Goal: Transaction & Acquisition: Obtain resource

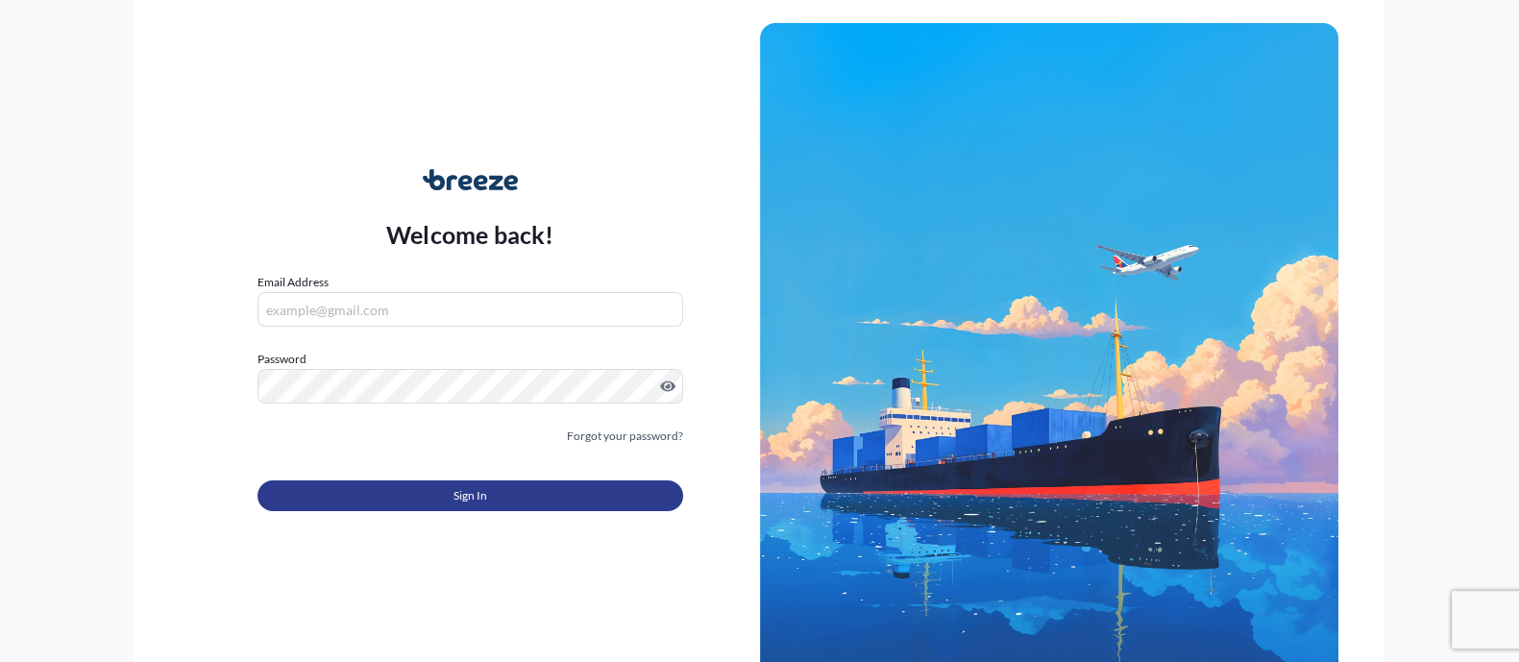
type input "[EMAIL_ADDRESS][DOMAIN_NAME]"
click at [432, 480] on button "Sign In" at bounding box center [469, 495] width 425 height 31
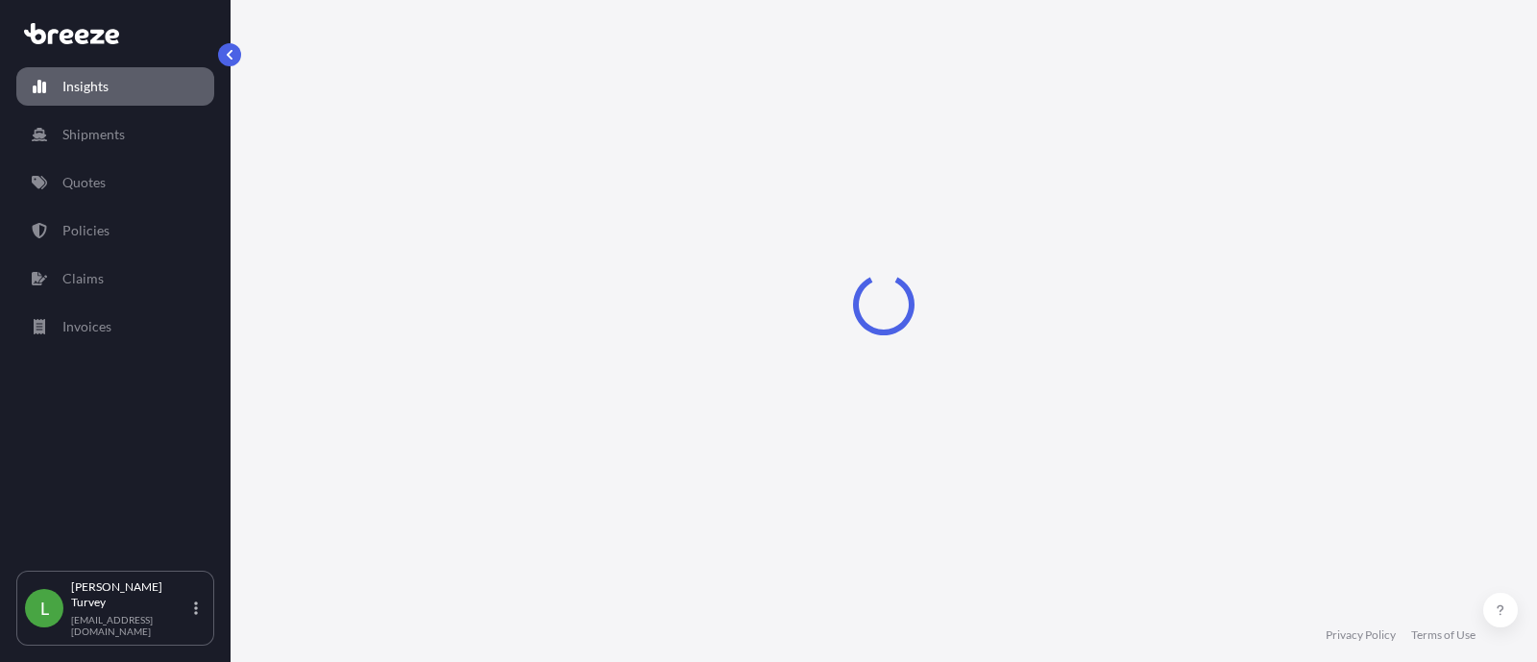
select select "2025"
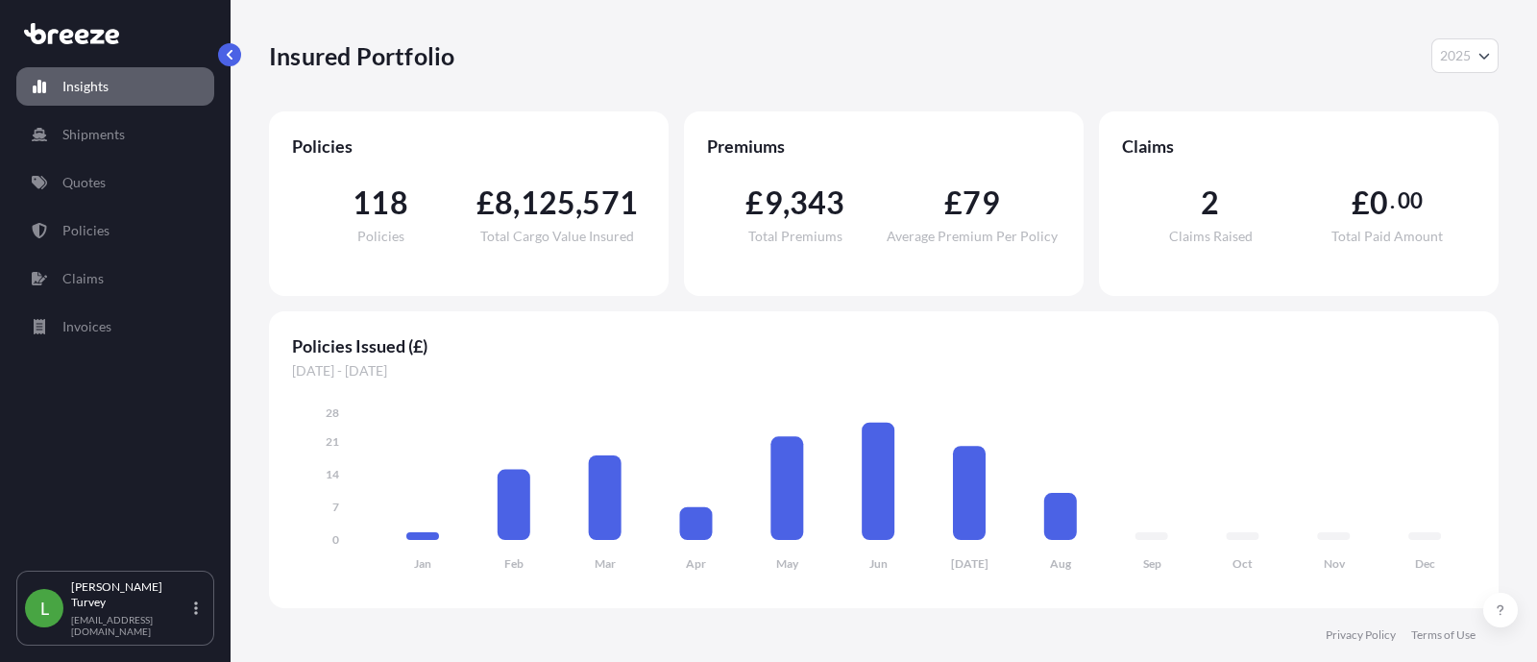
click at [175, 209] on div "Insights Shipments Quotes Policies Claims Invoices" at bounding box center [115, 310] width 198 height 521
click at [152, 209] on div "Insights Shipments Quotes Policies Claims Invoices" at bounding box center [115, 310] width 198 height 521
click at [60, 199] on link "Quotes" at bounding box center [115, 182] width 198 height 38
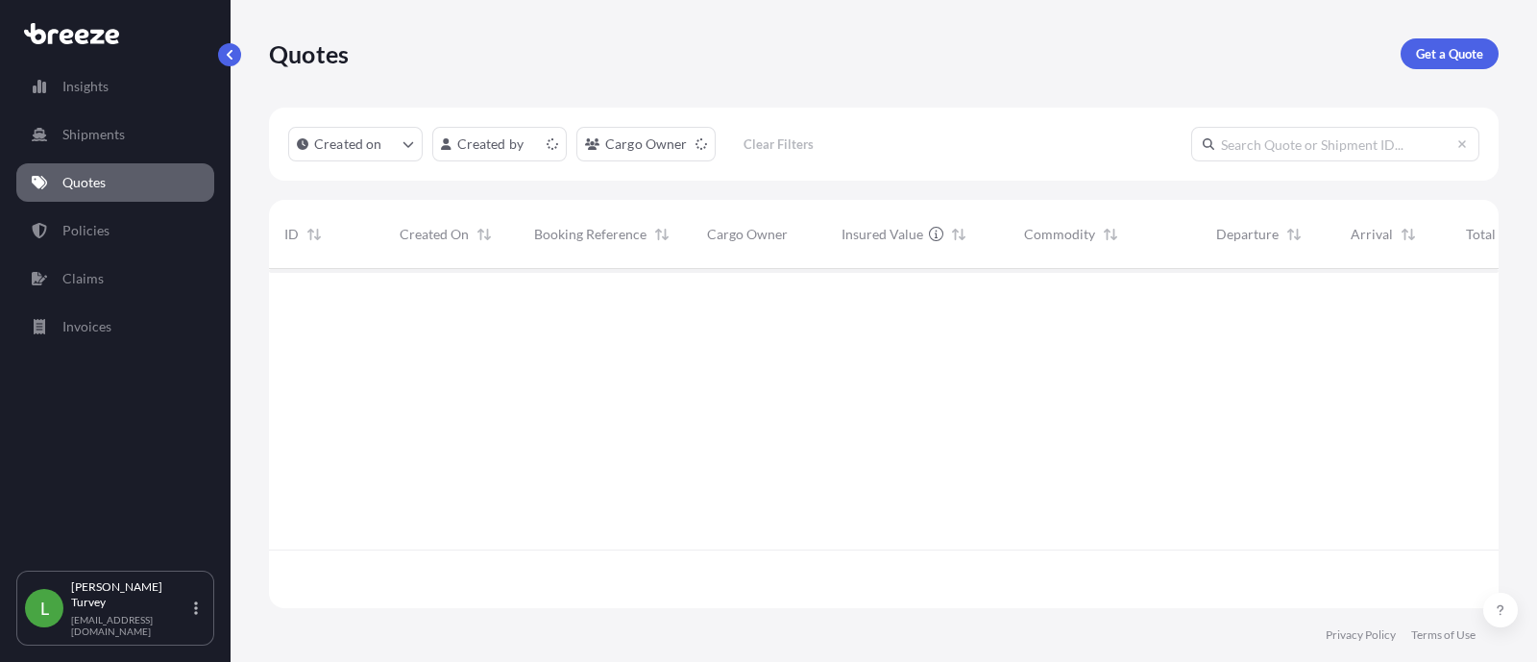
scroll to position [331, 1210]
click at [1473, 47] on p "Get a Quote" at bounding box center [1449, 53] width 67 height 19
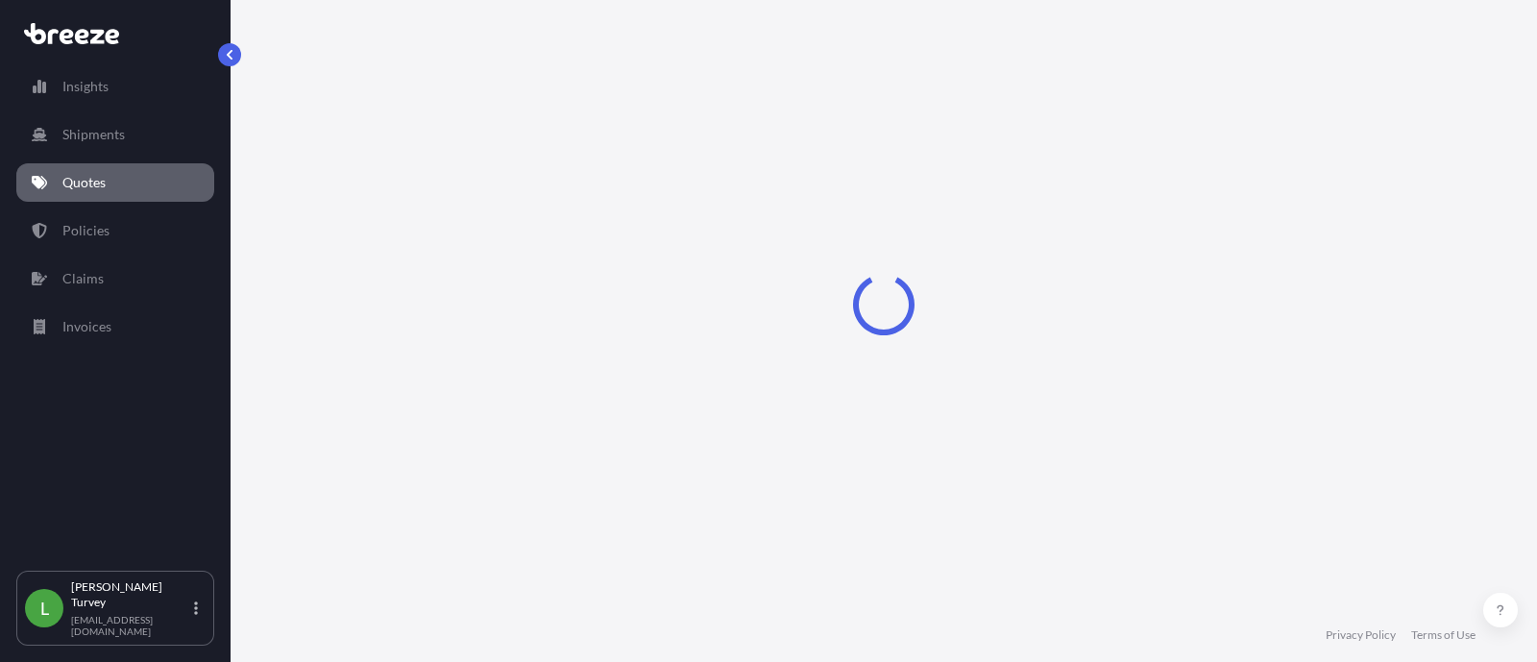
select select "Road"
select select "Sea"
select select "1"
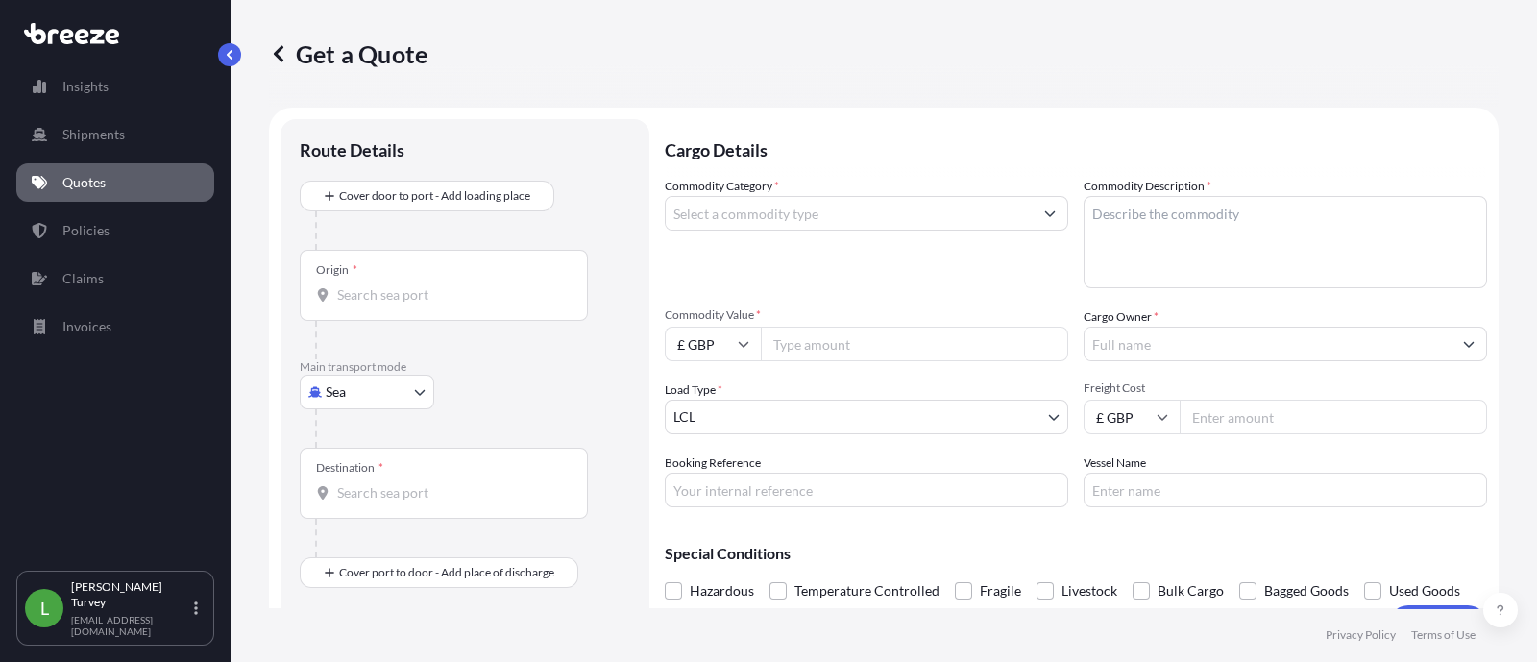
scroll to position [30, 0]
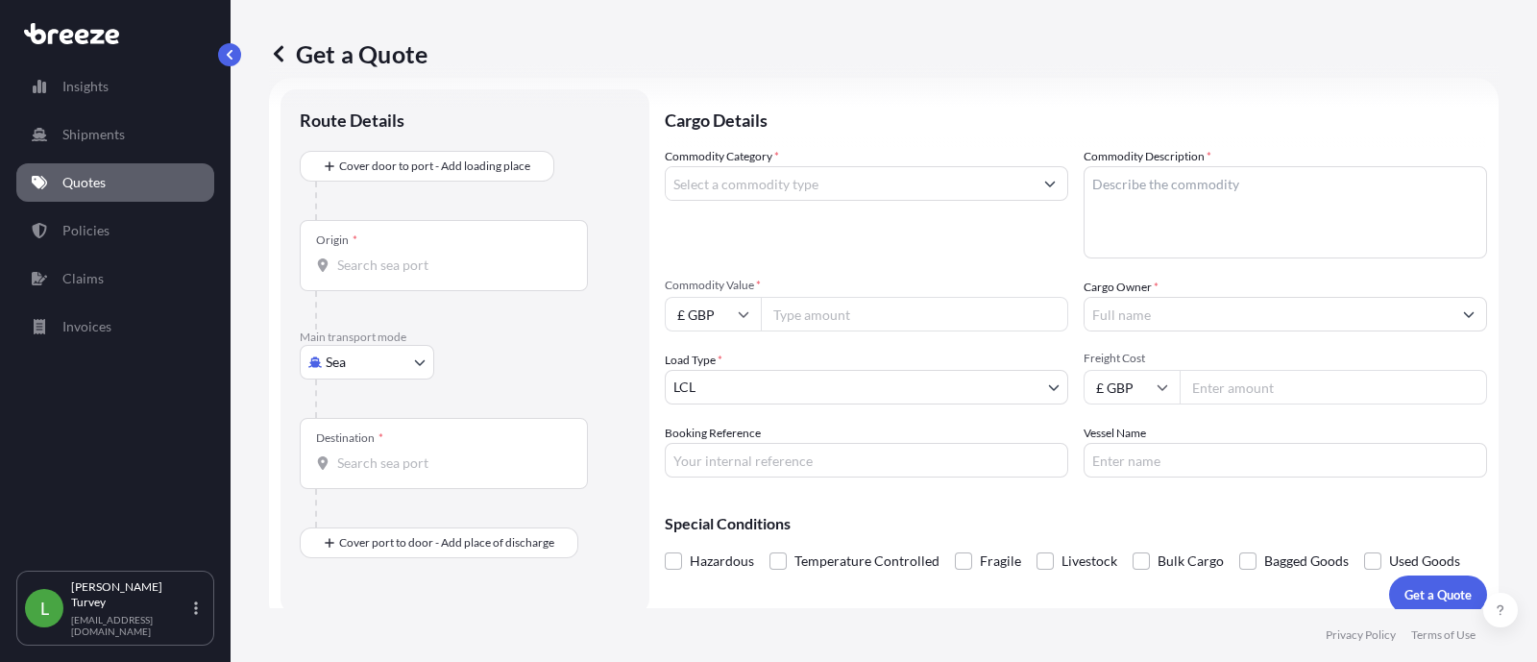
click at [423, 183] on div at bounding box center [472, 201] width 315 height 38
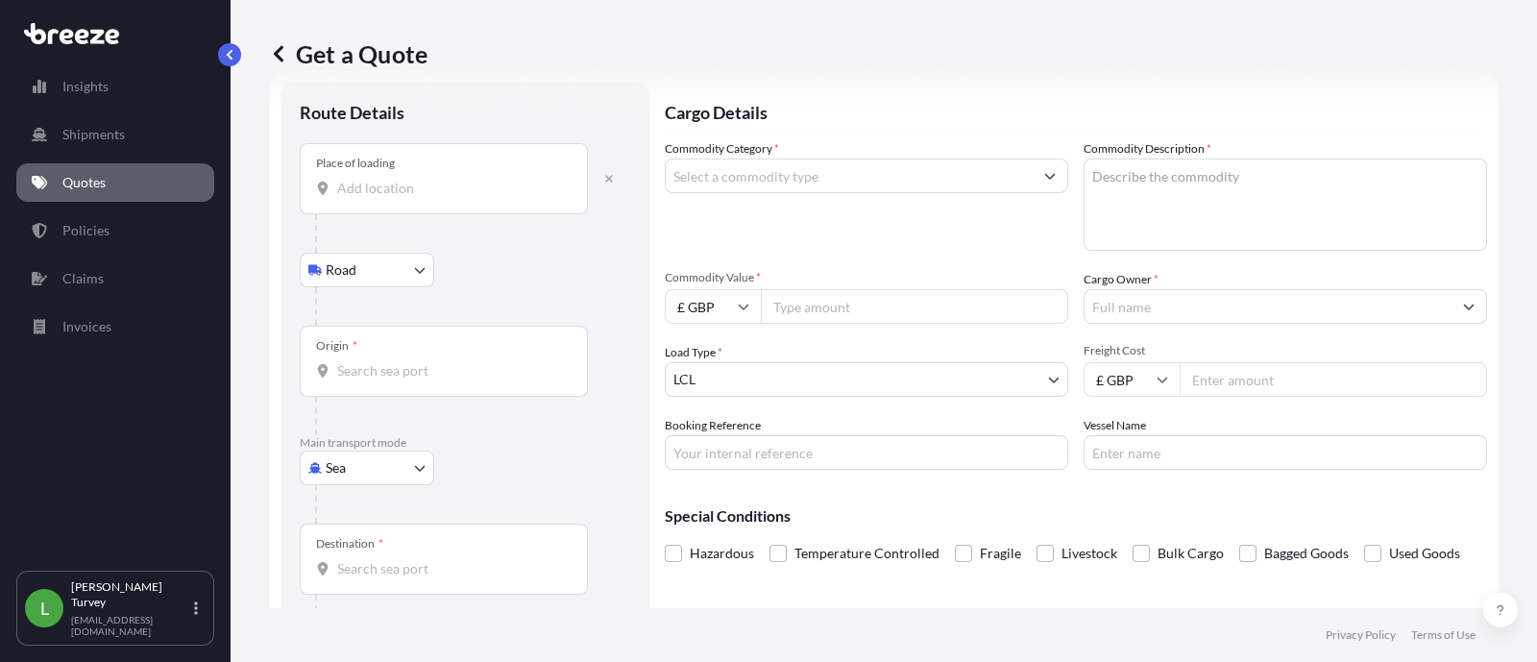
scroll to position [0, 0]
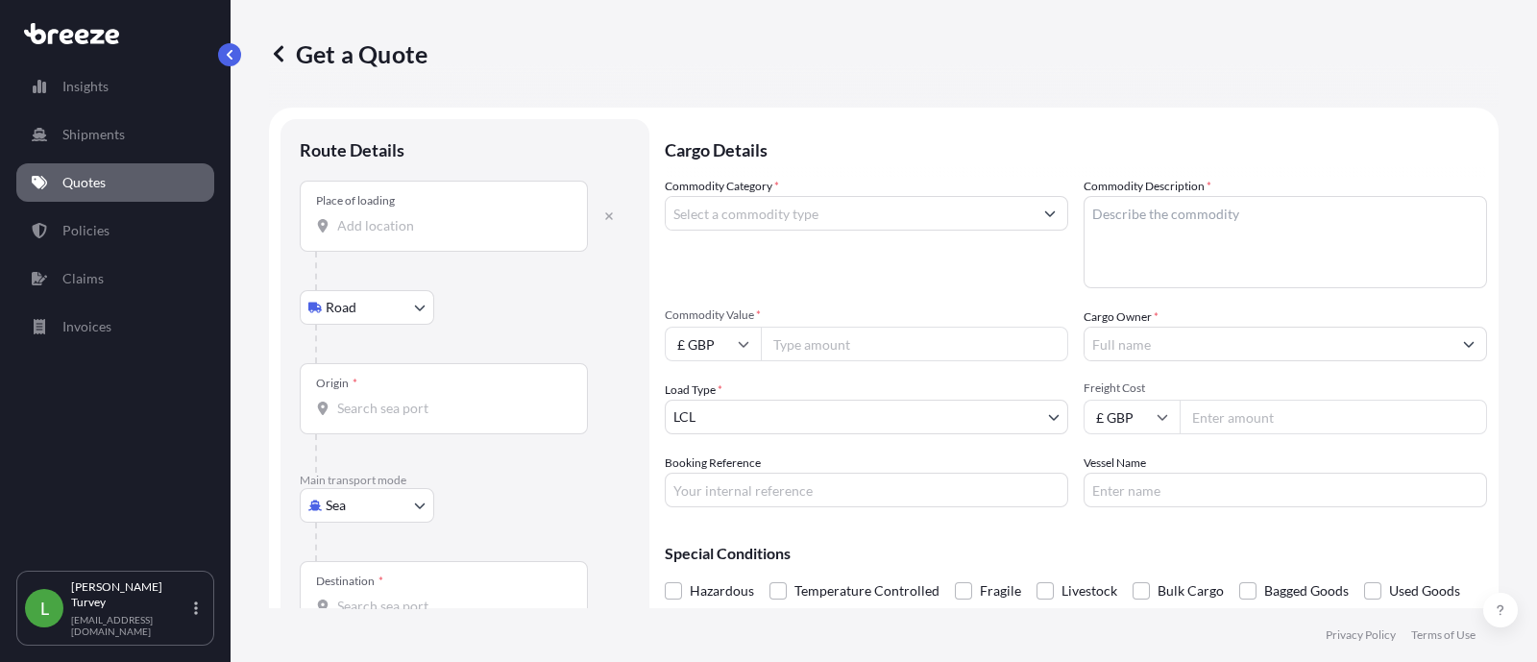
click at [401, 226] on input "Place of loading" at bounding box center [450, 225] width 227 height 19
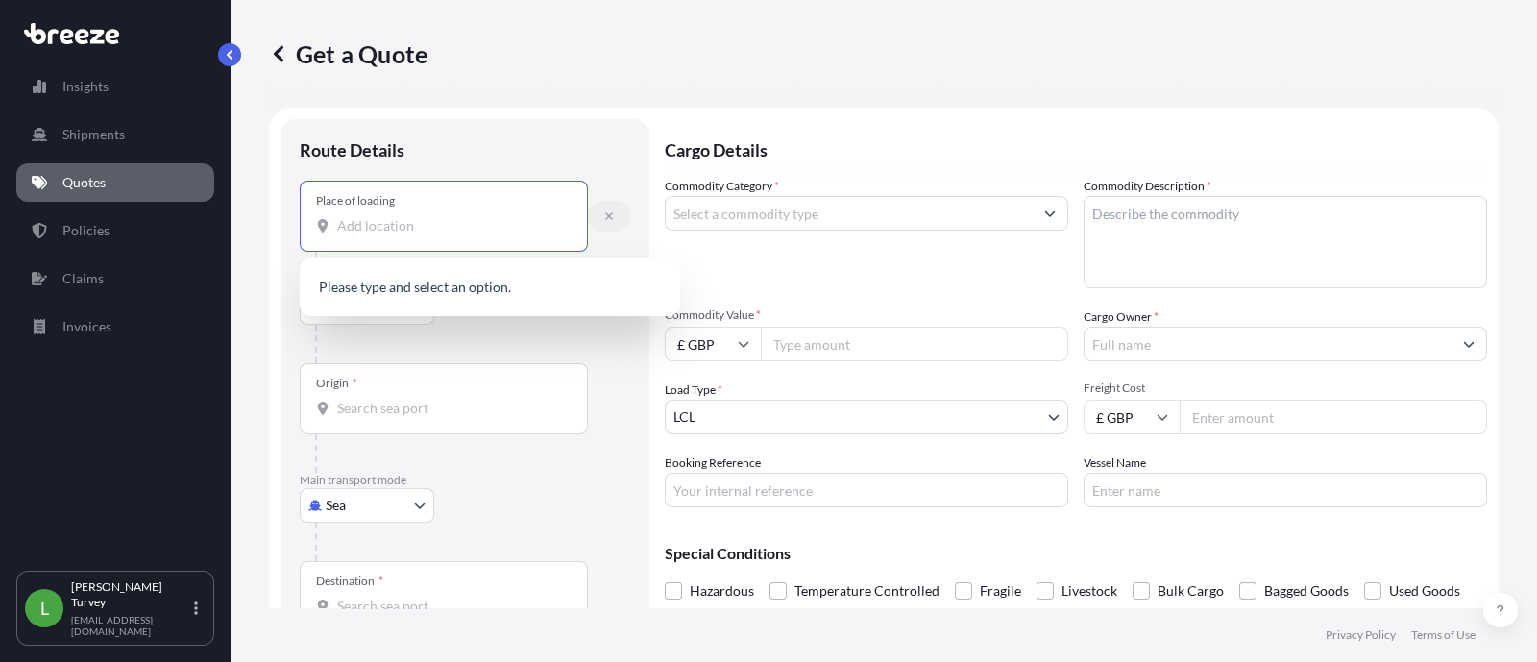
click at [609, 216] on icon "button" at bounding box center [609, 216] width 8 height 8
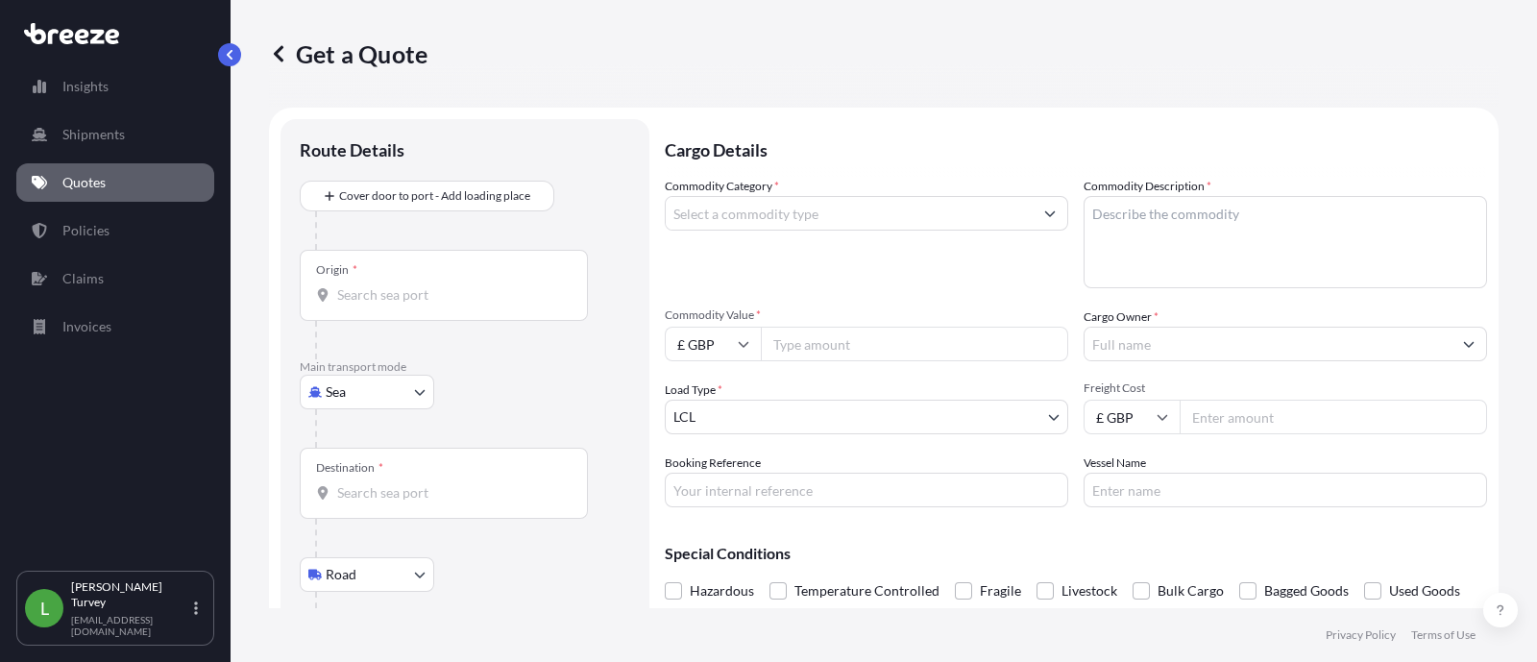
click at [410, 319] on div "Origin *" at bounding box center [465, 305] width 330 height 110
click at [413, 308] on div "Origin *" at bounding box center [444, 285] width 288 height 71
click at [413, 304] on input "Origin *" at bounding box center [450, 294] width 227 height 19
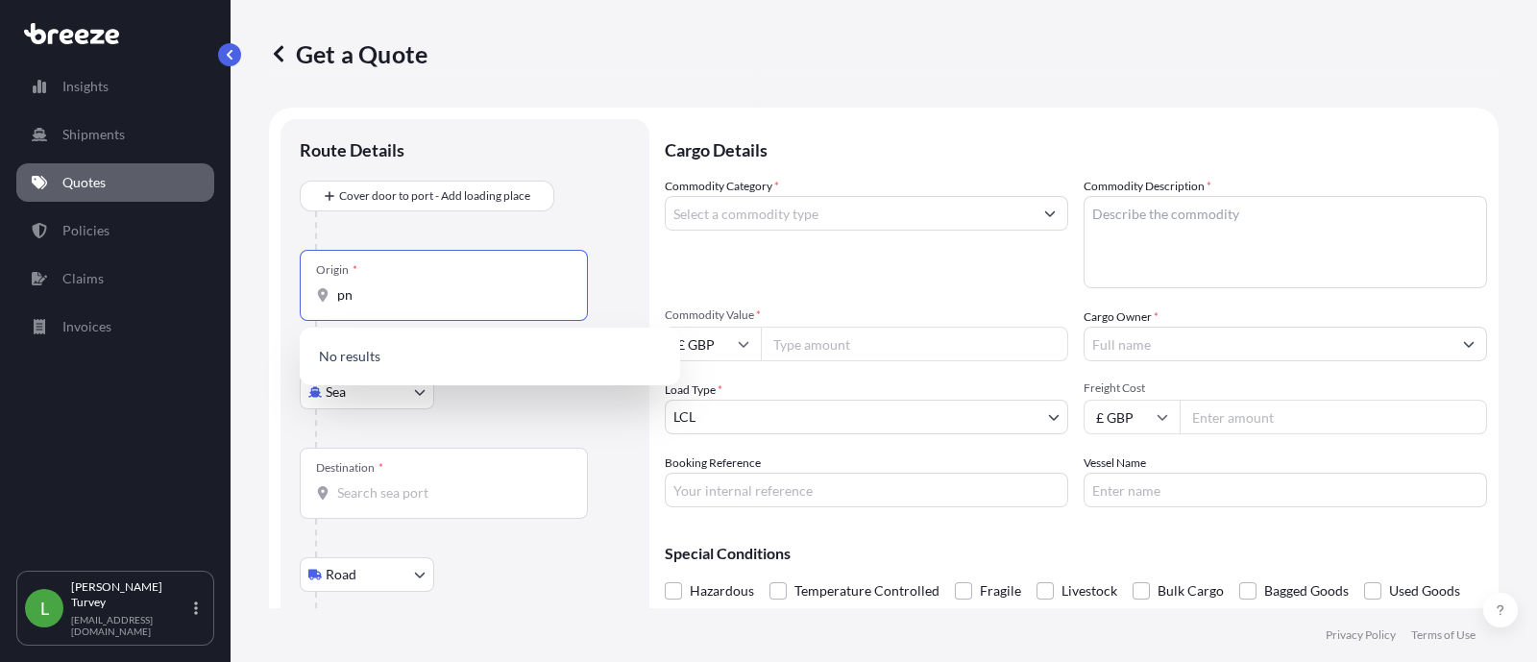
type input "p"
paste input "Ph"
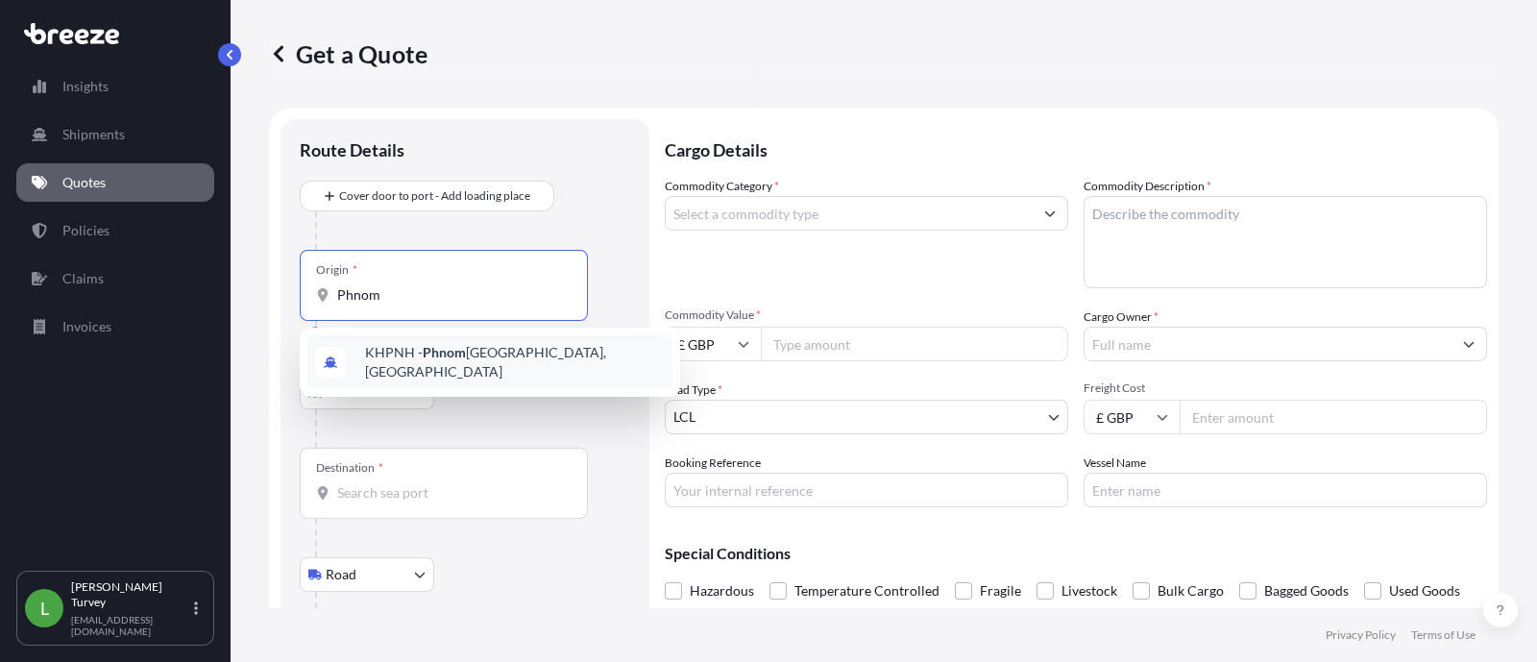
click at [572, 354] on div "KHPNH - [GEOGRAPHIC_DATA], [GEOGRAPHIC_DATA]" at bounding box center [489, 362] width 365 height 54
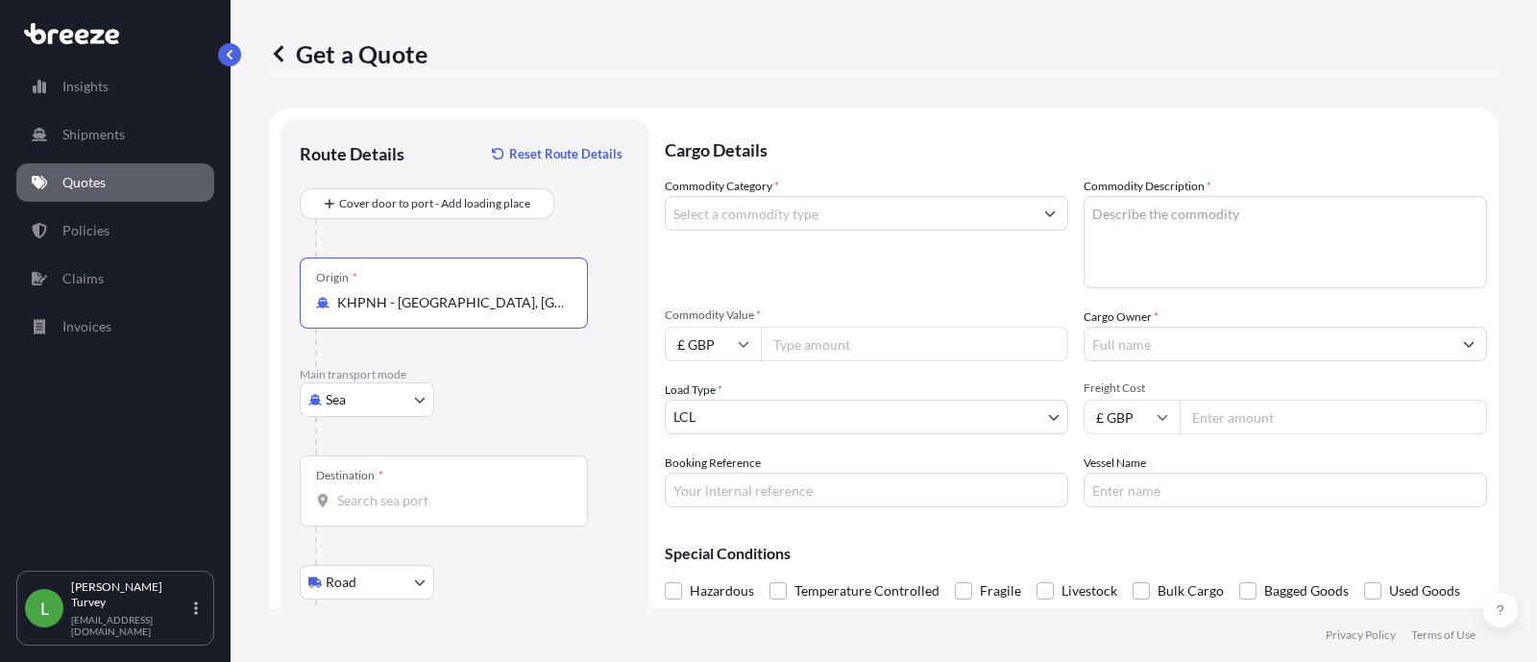
scroll to position [130, 0]
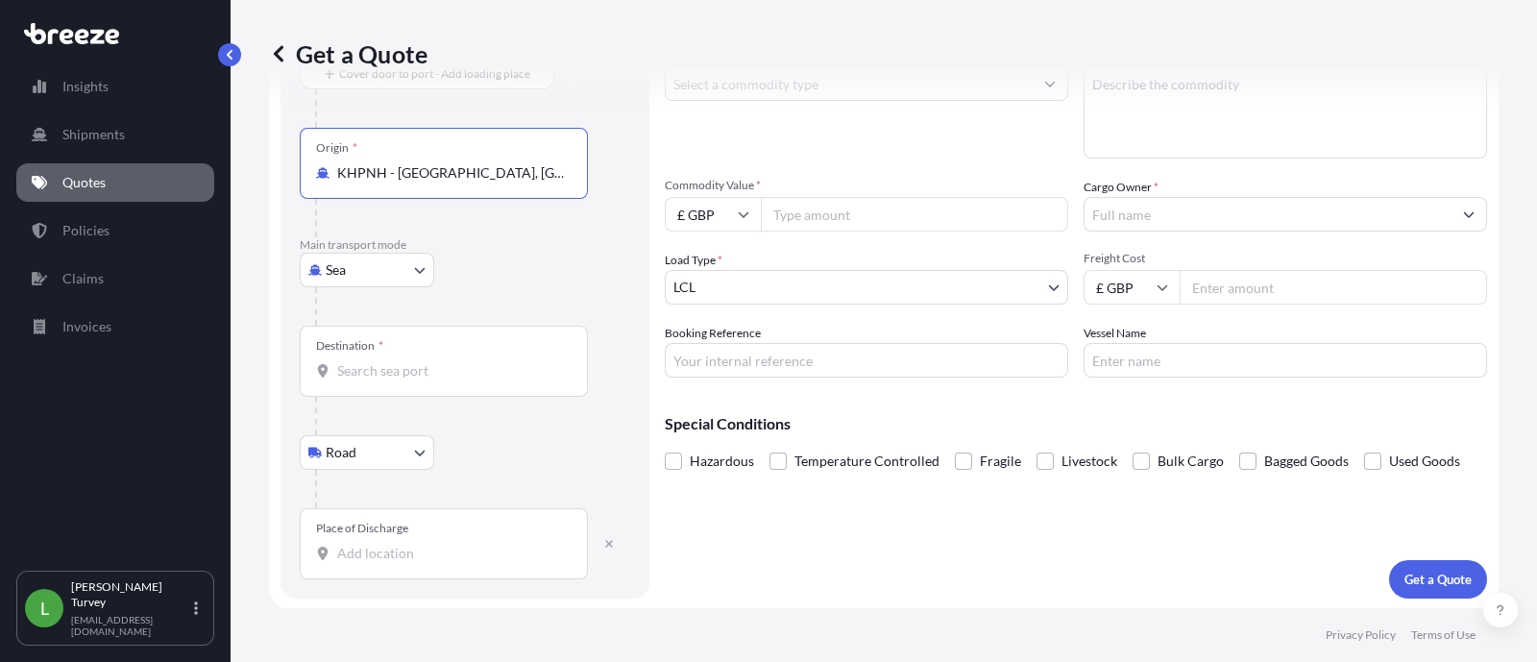
type input "KHPNH - [GEOGRAPHIC_DATA], [GEOGRAPHIC_DATA]"
click at [472, 387] on div "Destination *" at bounding box center [444, 361] width 288 height 71
click at [472, 380] on input "Destination *" at bounding box center [450, 370] width 227 height 19
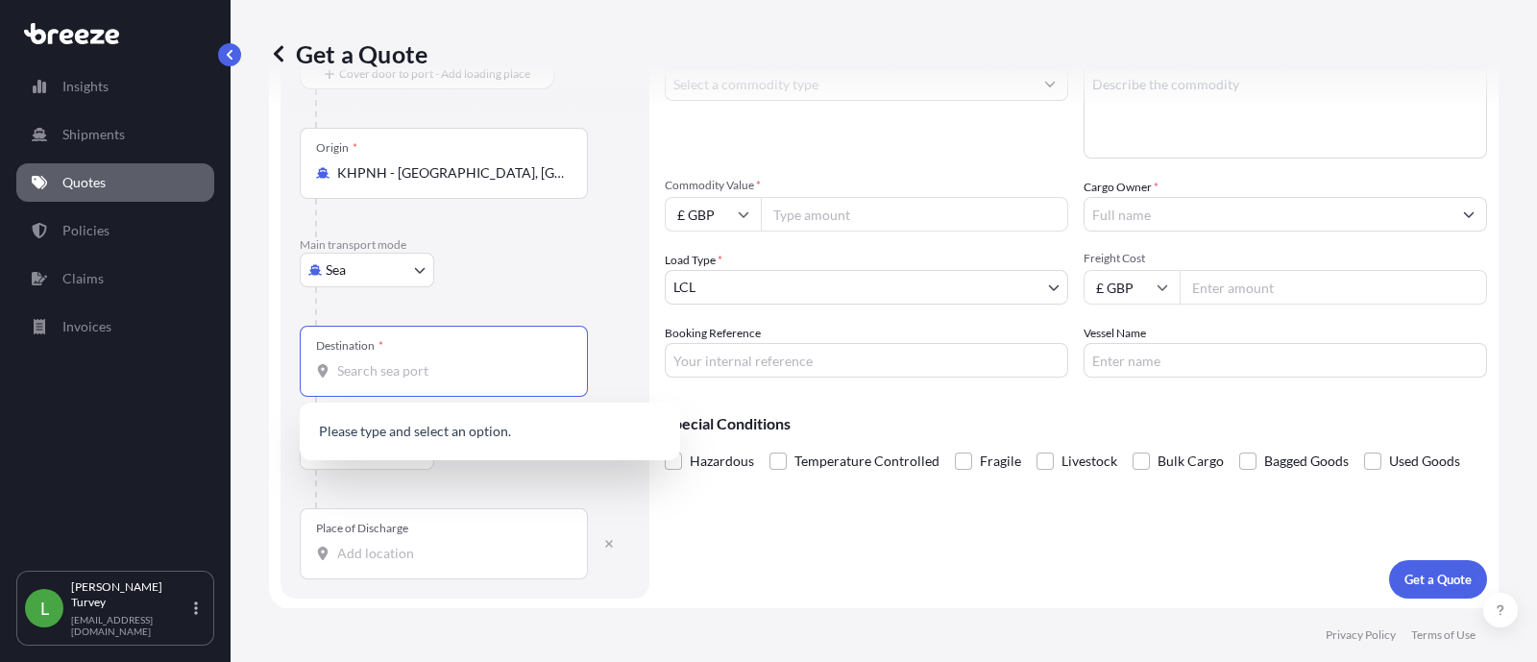
click at [448, 366] on input "Destination * Please select a destination" at bounding box center [450, 370] width 227 height 19
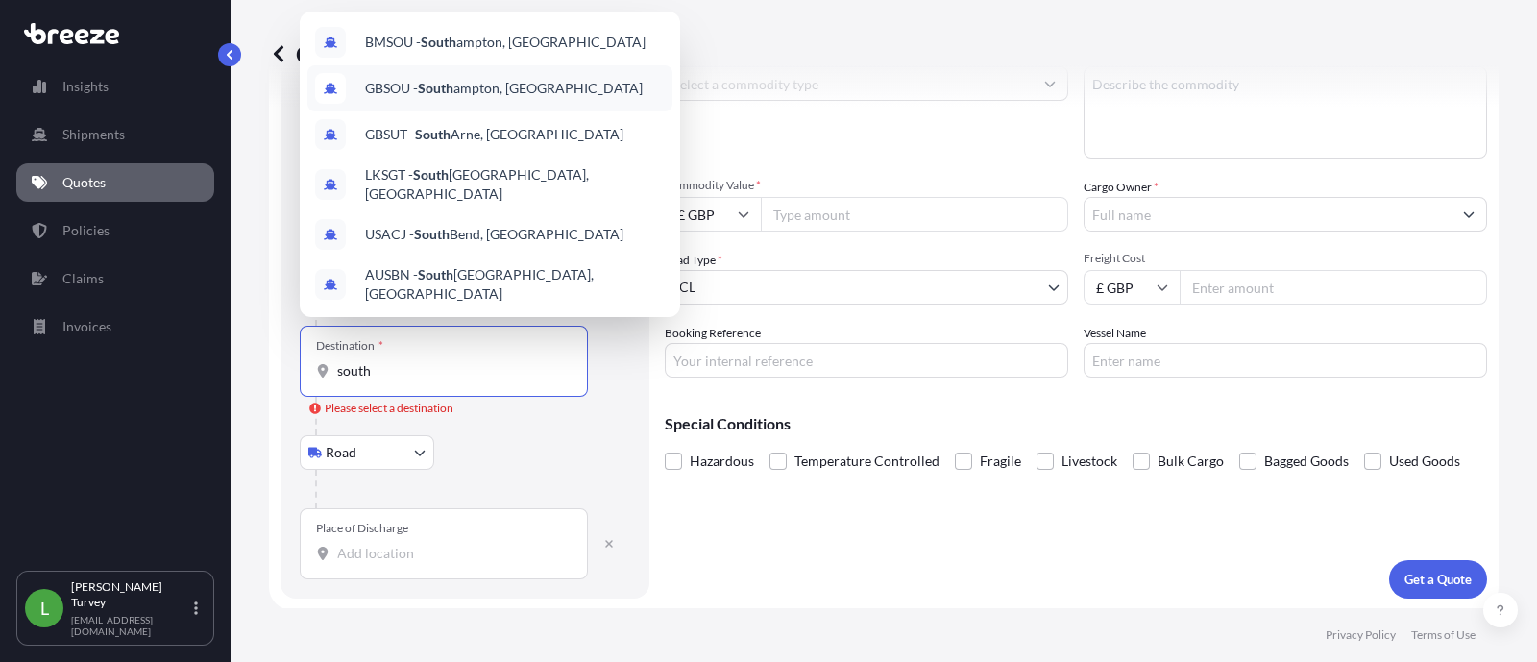
click at [496, 85] on span "GBSOU - [GEOGRAPHIC_DATA], [GEOGRAPHIC_DATA]" at bounding box center [504, 88] width 278 height 19
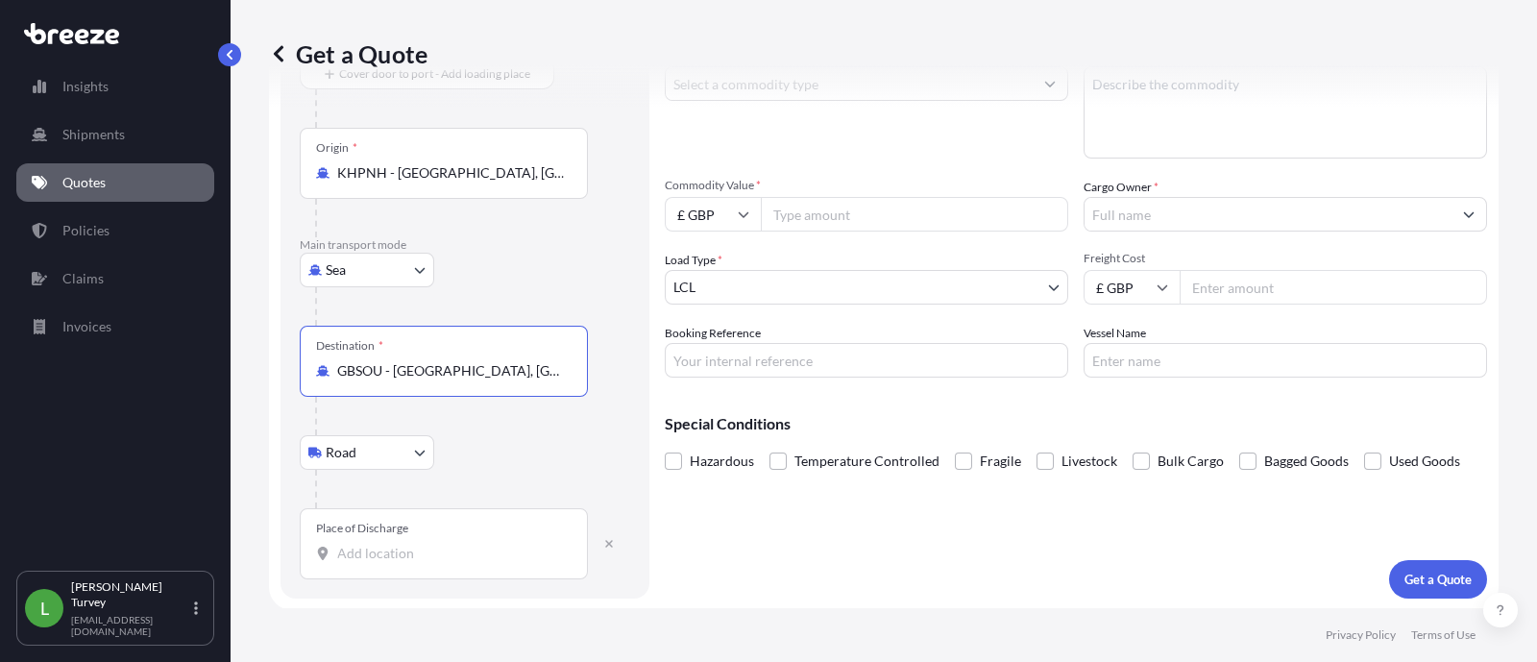
type input "GBSOU - [GEOGRAPHIC_DATA], [GEOGRAPHIC_DATA]"
click at [469, 534] on div "Place of Discharge" at bounding box center [444, 543] width 288 height 71
click at [469, 544] on input "Place of Discharge" at bounding box center [450, 553] width 227 height 19
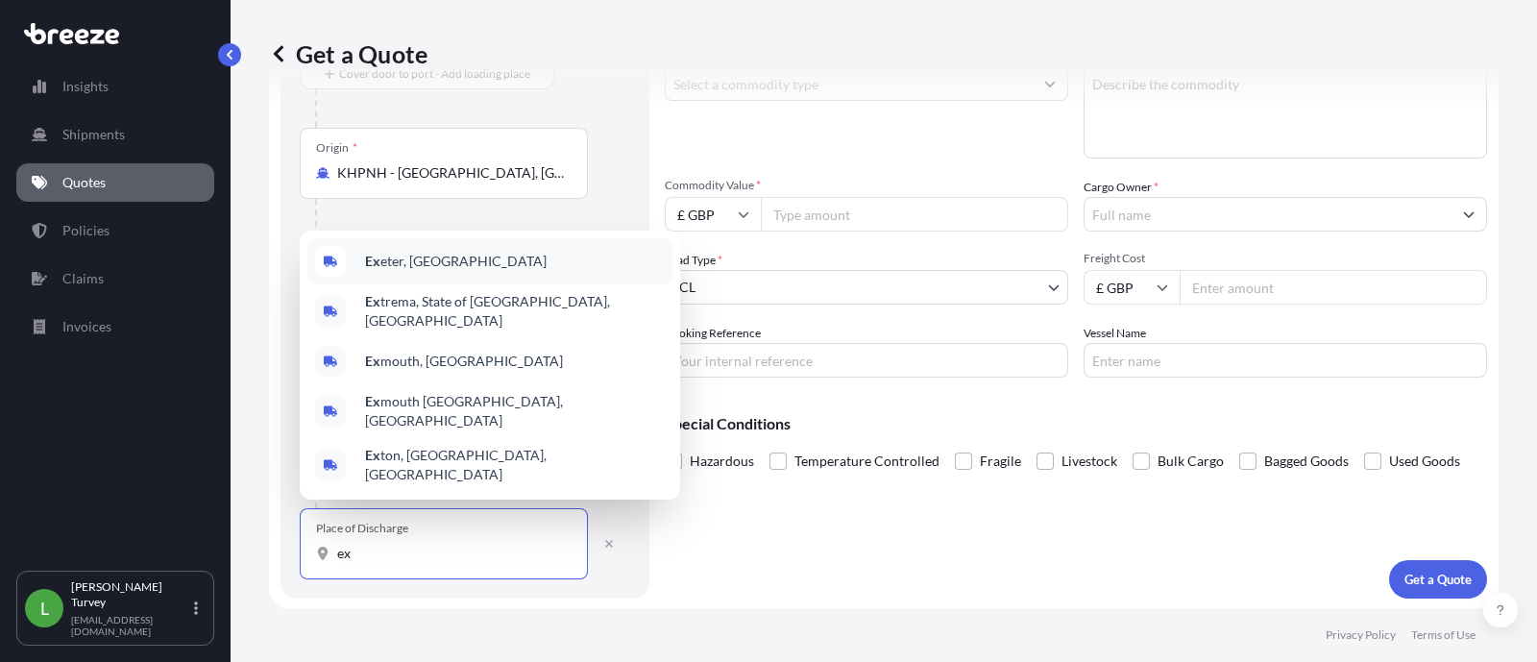
click at [534, 284] on div "Ex eter, [GEOGRAPHIC_DATA]" at bounding box center [489, 261] width 365 height 46
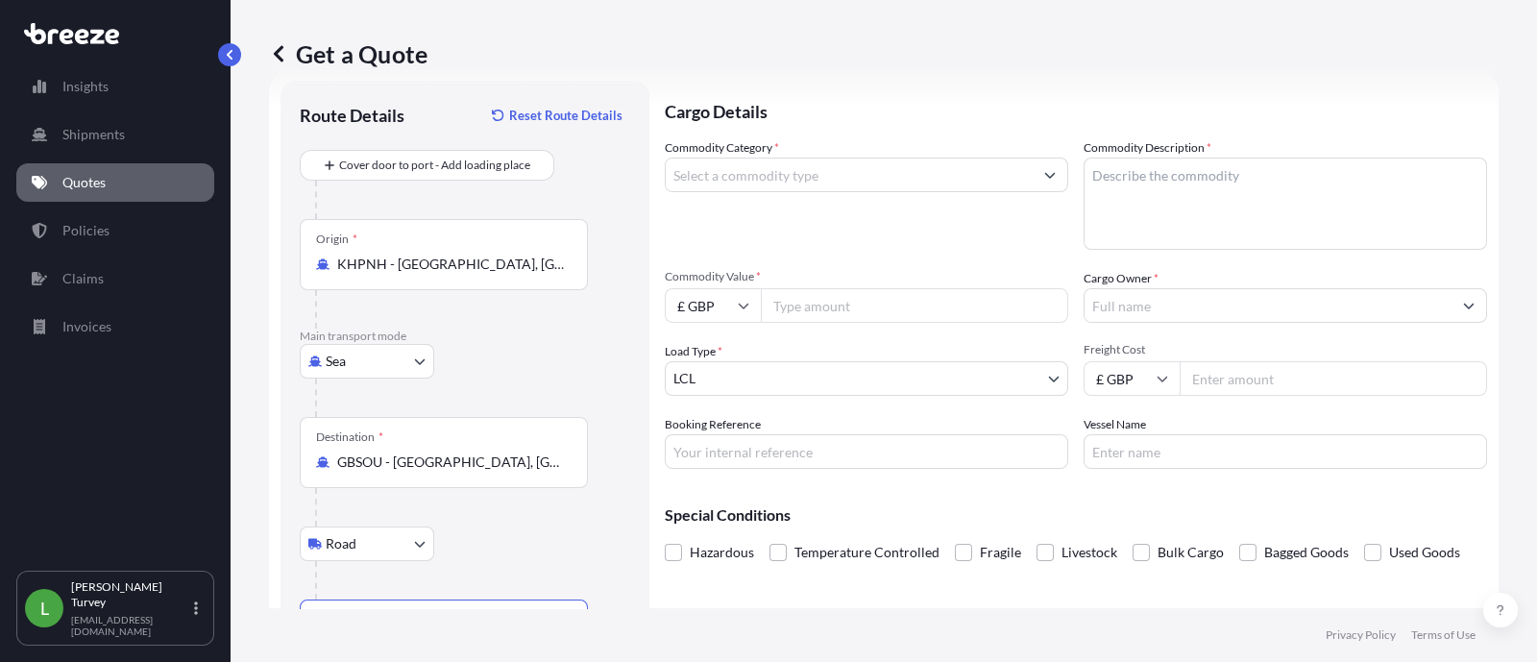
scroll to position [0, 0]
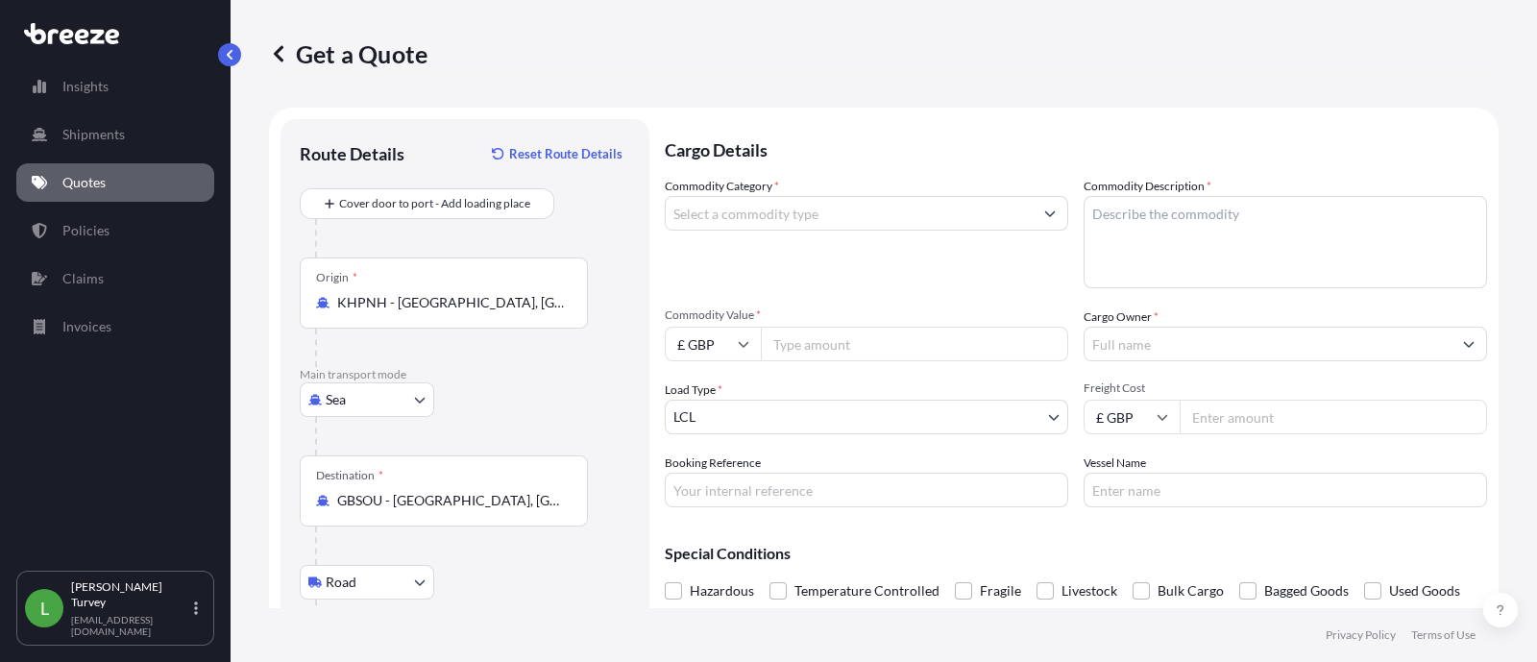
type input "[GEOGRAPHIC_DATA], [GEOGRAPHIC_DATA]"
click at [845, 200] on input "Commodity Category *" at bounding box center [849, 213] width 367 height 35
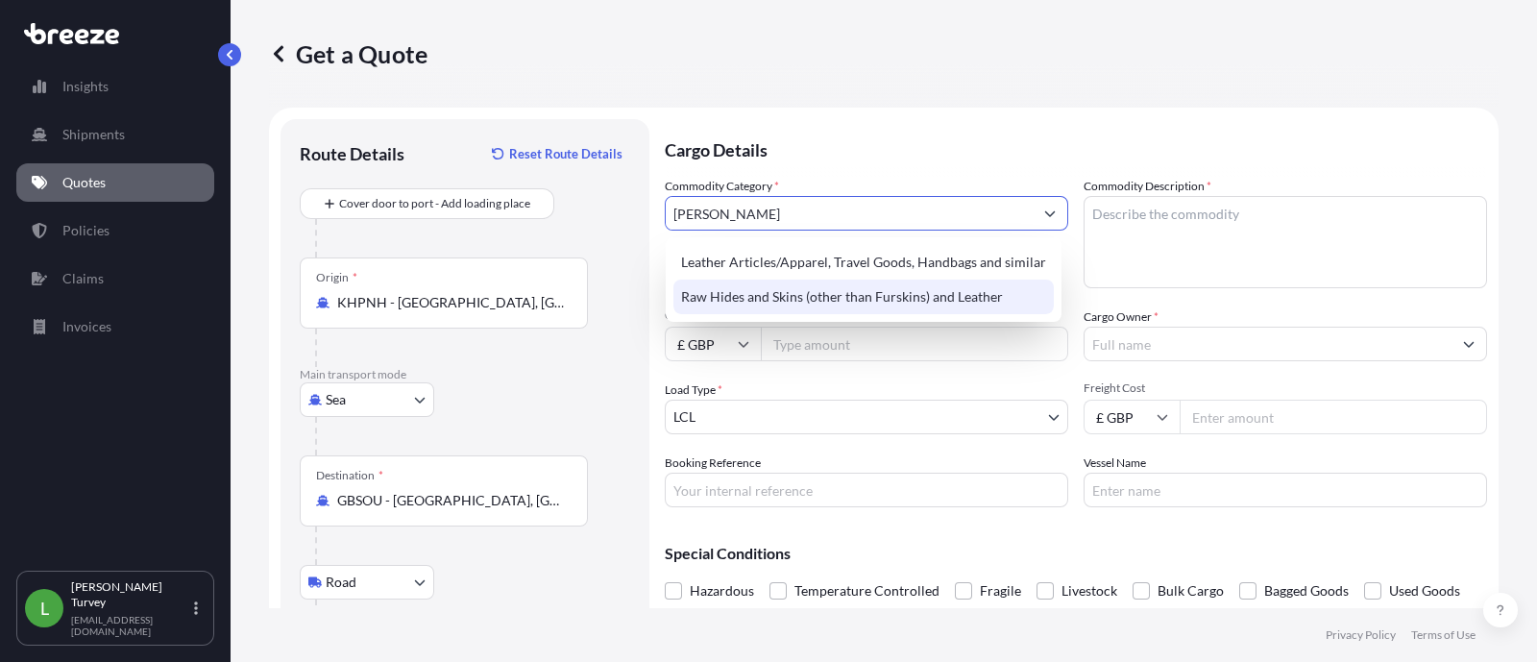
click at [1013, 287] on div "Raw Hides and Skins (other than Furskins) and Leather" at bounding box center [863, 297] width 380 height 35
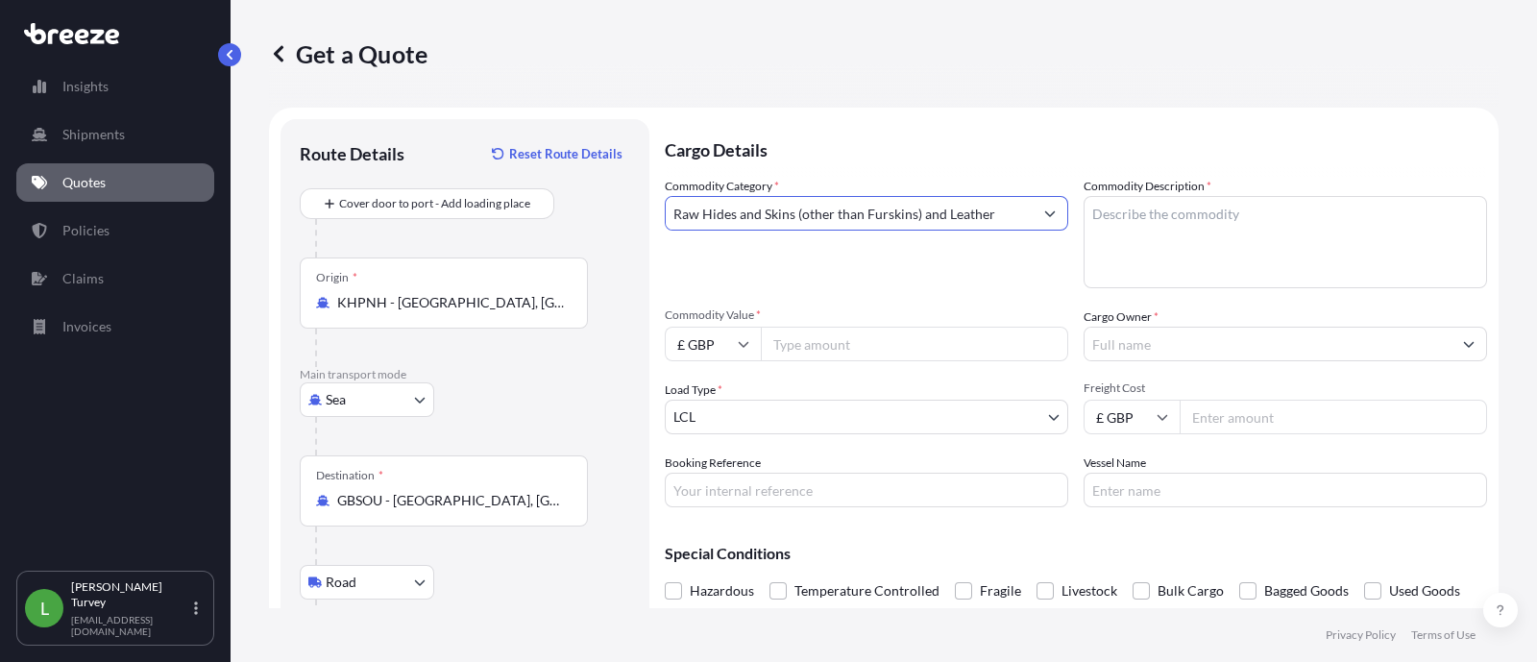
type input "Raw Hides and Skins (other than Furskins) and Leather"
click at [900, 351] on input "Commodity Value *" at bounding box center [914, 344] width 307 height 35
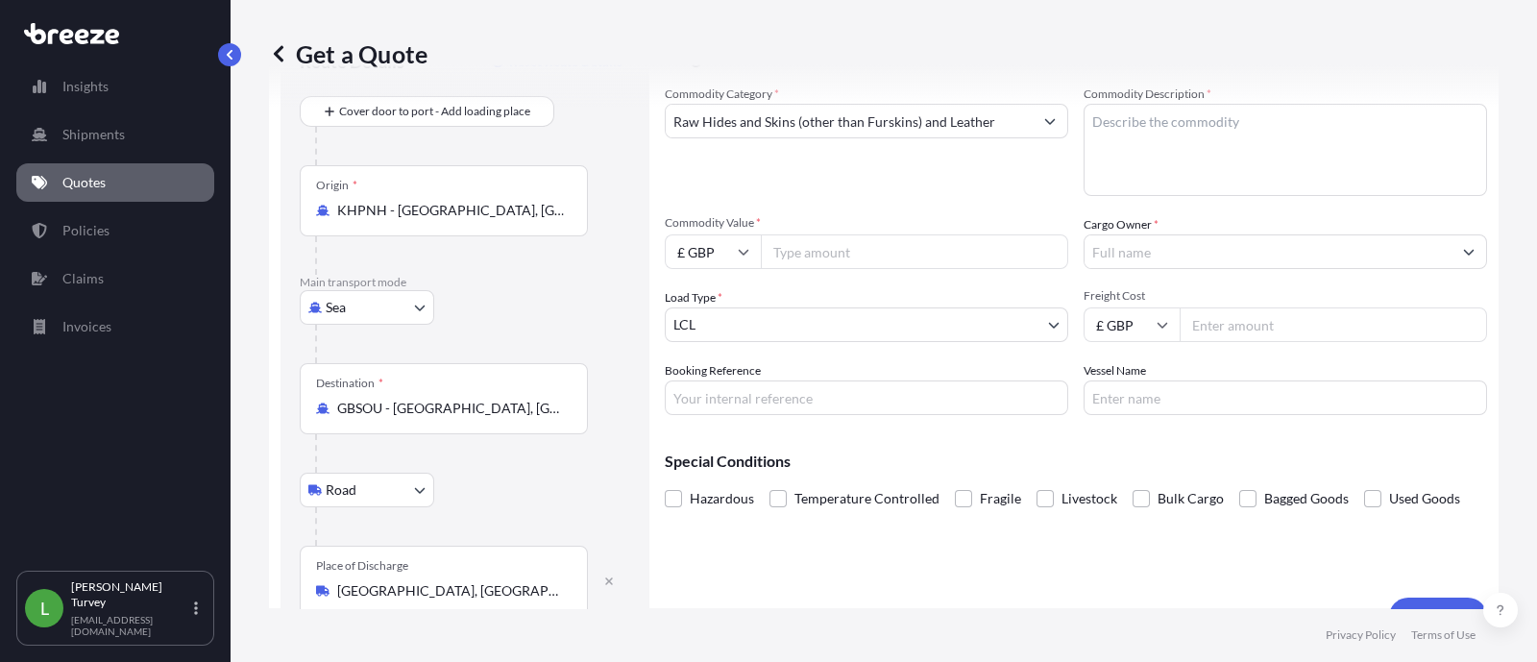
scroll to position [130, 0]
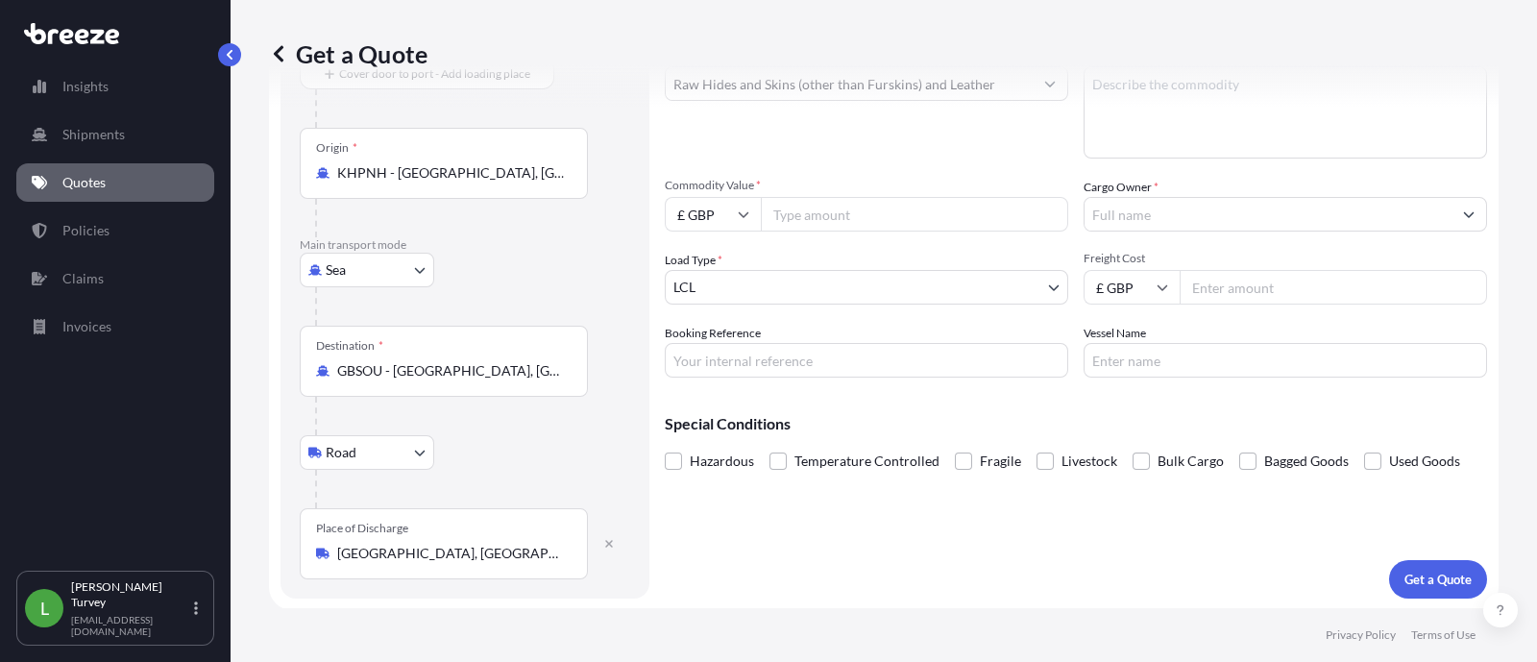
paste input "40315.56"
type input "40315.56"
click at [720, 211] on input "£ GBP" at bounding box center [713, 214] width 96 height 35
click at [693, 343] on div "$ USD" at bounding box center [712, 347] width 81 height 37
type input "$ USD"
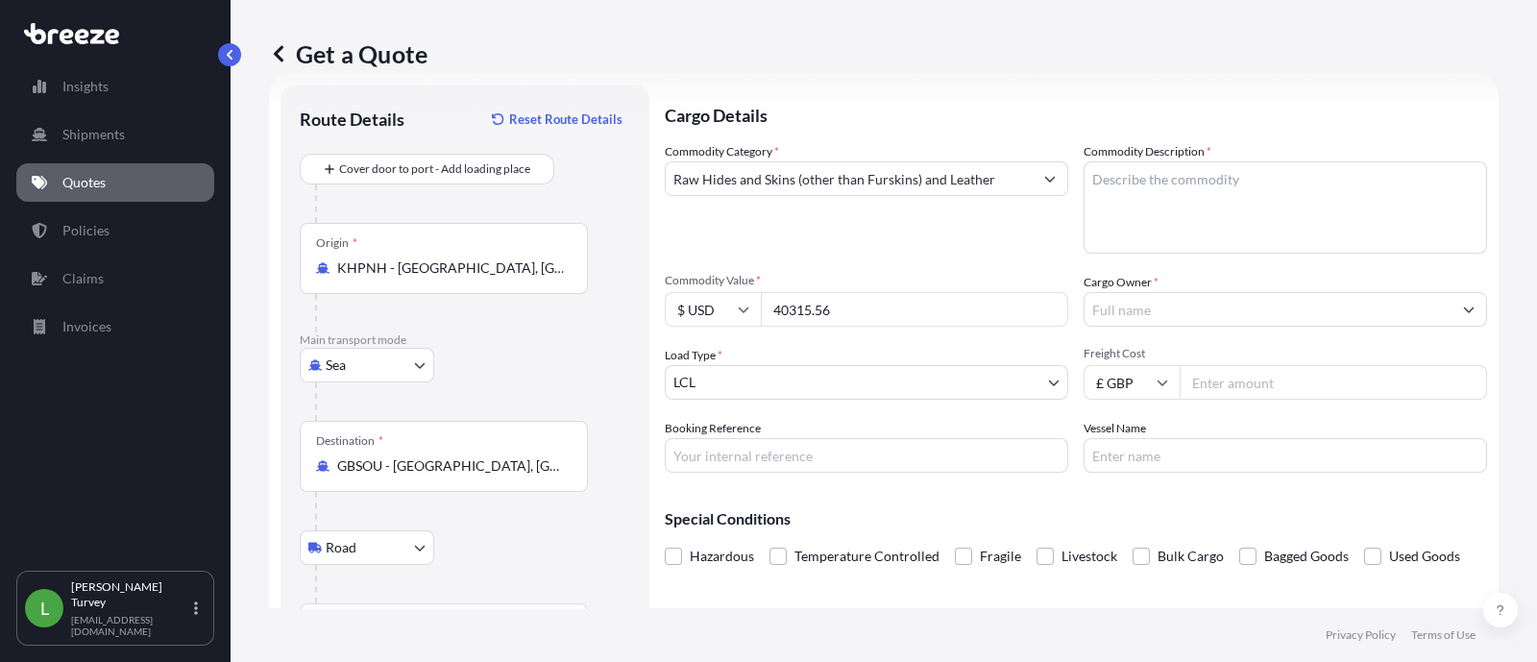
scroll to position [0, 0]
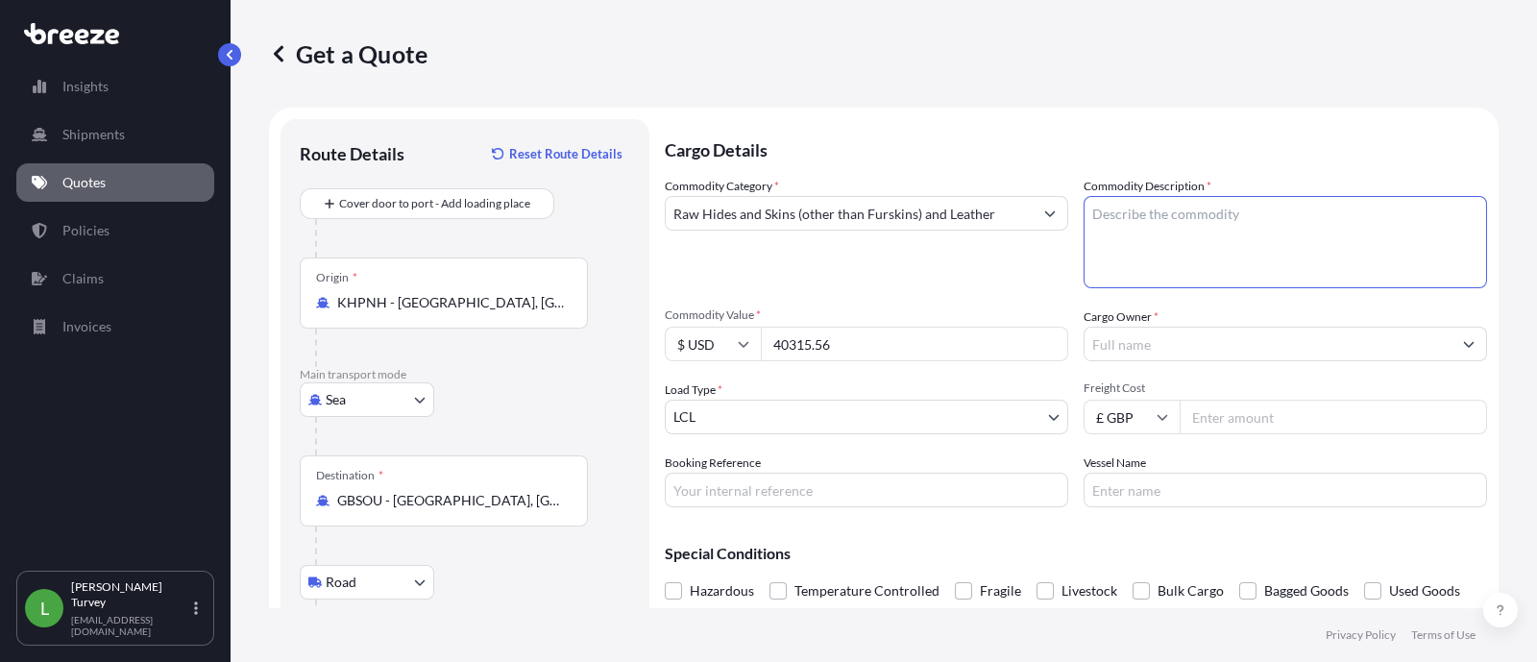
click at [1239, 223] on textarea "Commodity Description *" at bounding box center [1285, 242] width 403 height 92
click at [1165, 346] on input "Cargo Owner *" at bounding box center [1267, 344] width 367 height 35
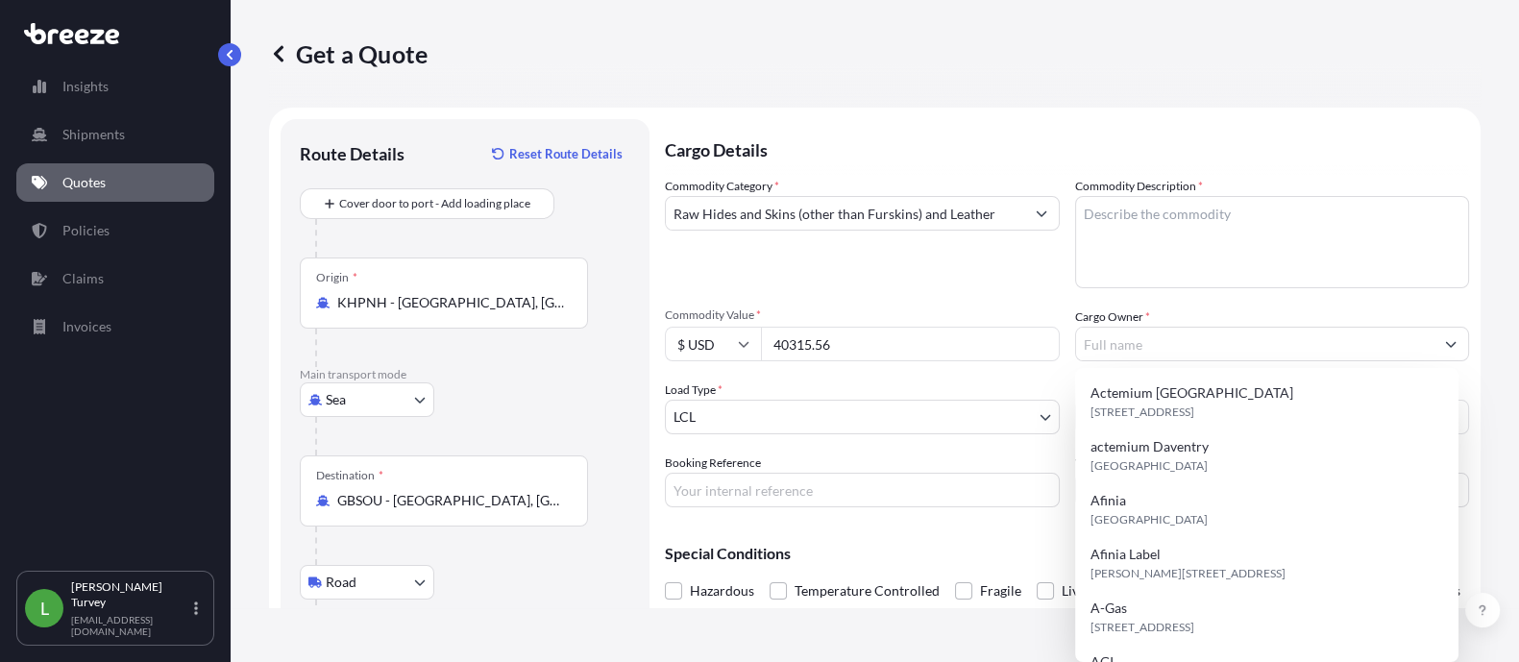
click at [1229, 296] on div "Commodity Category * Raw Hides and Skins (other than Furskins) and Leather Comm…" at bounding box center [1067, 342] width 804 height 330
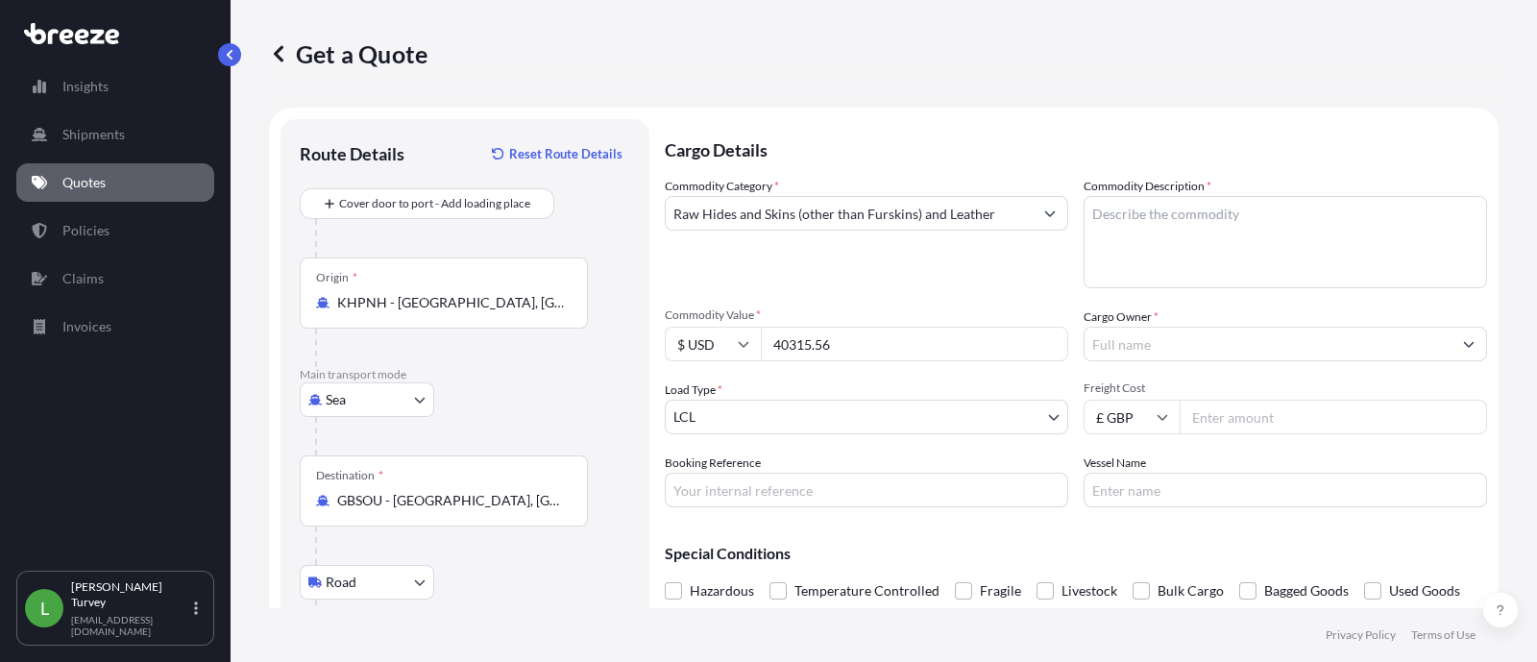
click at [797, 462] on div "Booking Reference" at bounding box center [866, 480] width 403 height 54
click at [821, 473] on input "Booking Reference" at bounding box center [866, 490] width 403 height 35
paste input "24361"
type input "Q24361"
drag, startPoint x: 821, startPoint y: 468, endPoint x: 822, endPoint y: 444, distance: 24.0
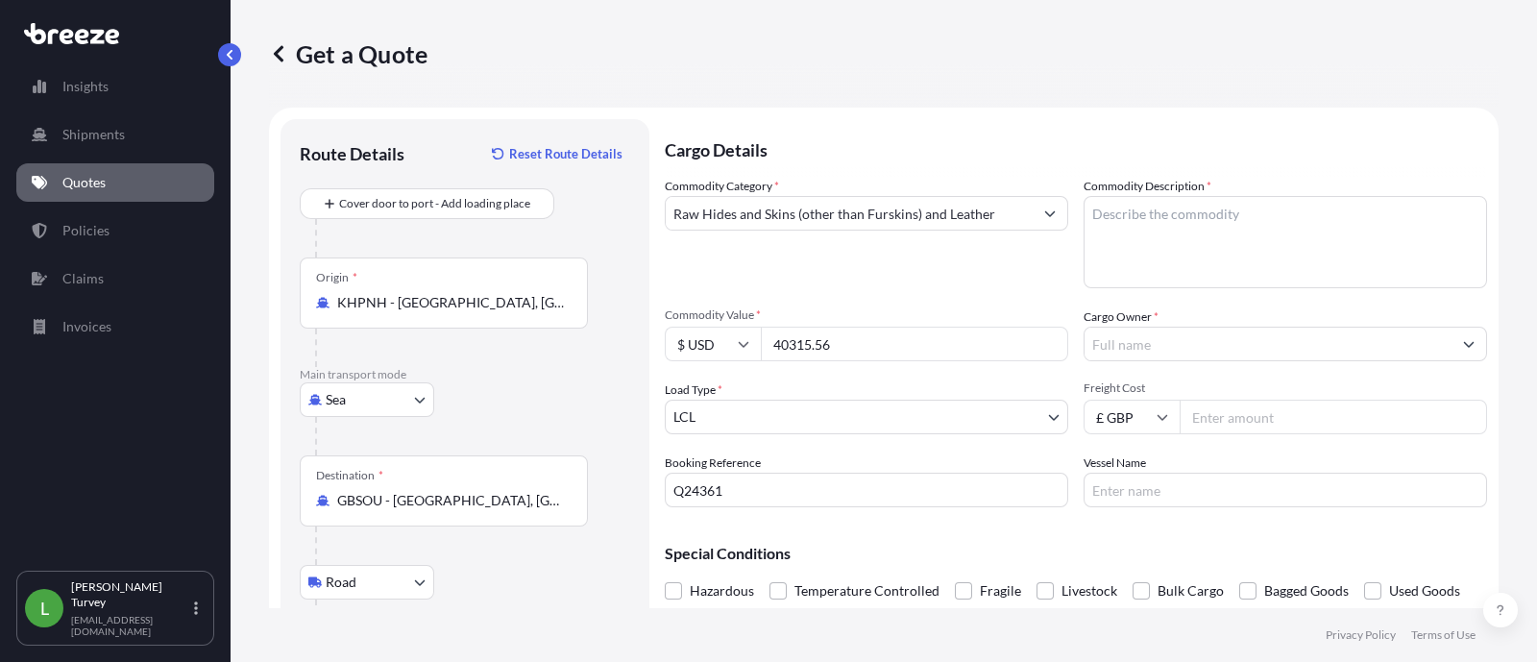
click at [822, 444] on div "Commodity Category * Raw Hides and Skins (other than Furskins) and Leather Comm…" at bounding box center [1076, 342] width 822 height 330
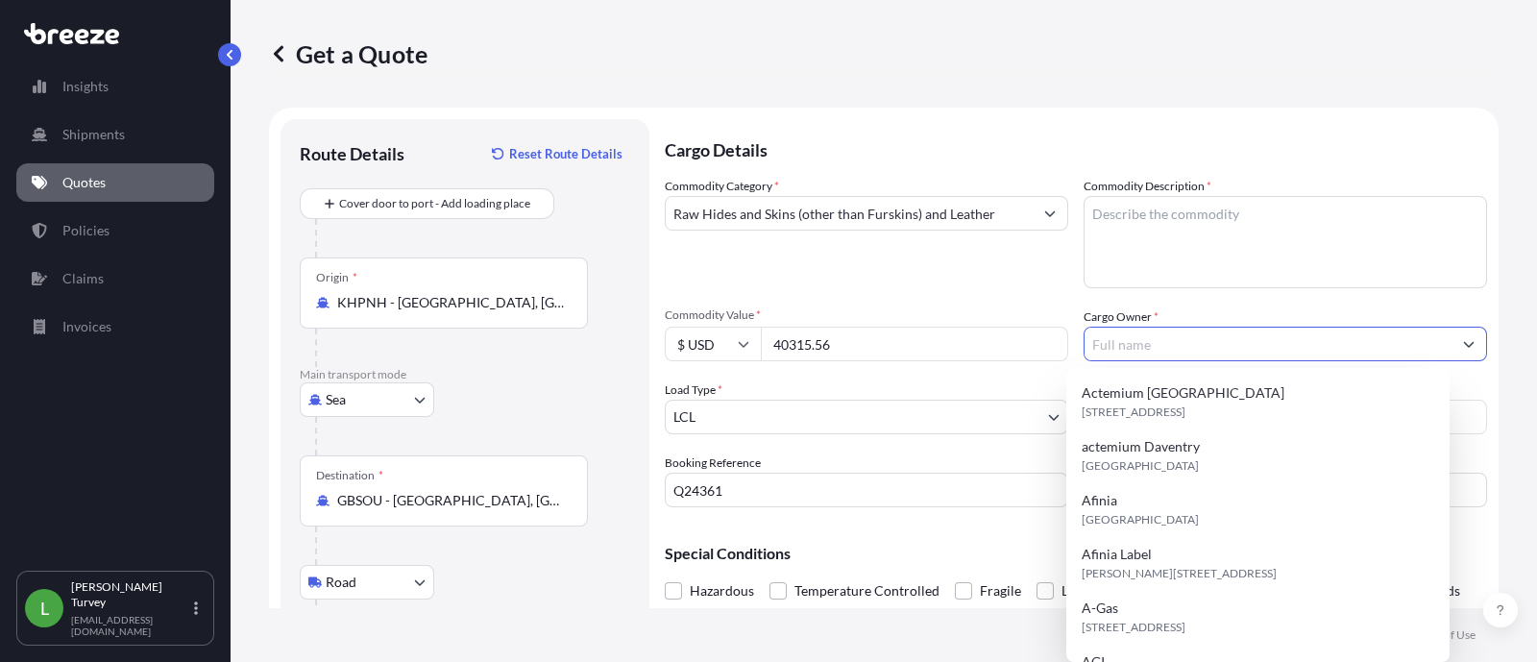
click at [1124, 333] on input "Cargo Owner *" at bounding box center [1267, 344] width 367 height 35
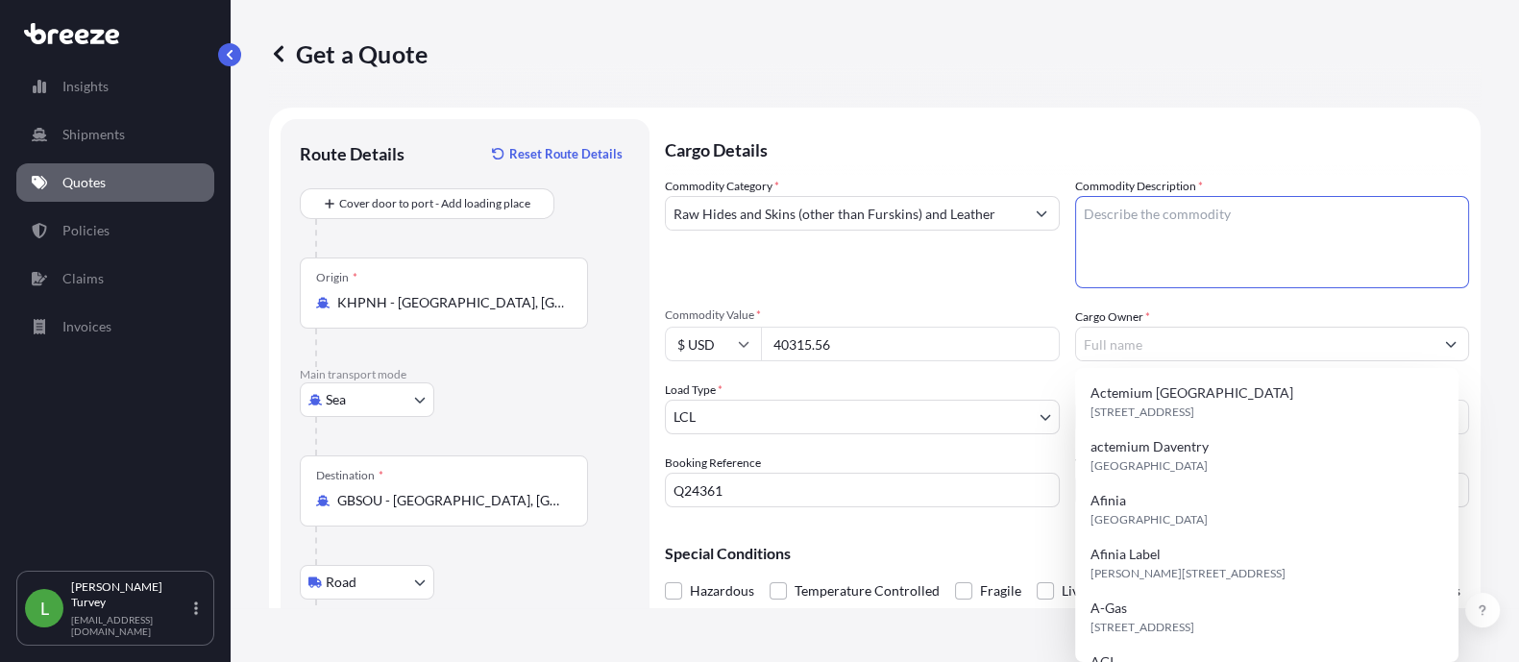
click at [1140, 250] on textarea "Commodity Description *" at bounding box center [1272, 242] width 395 height 92
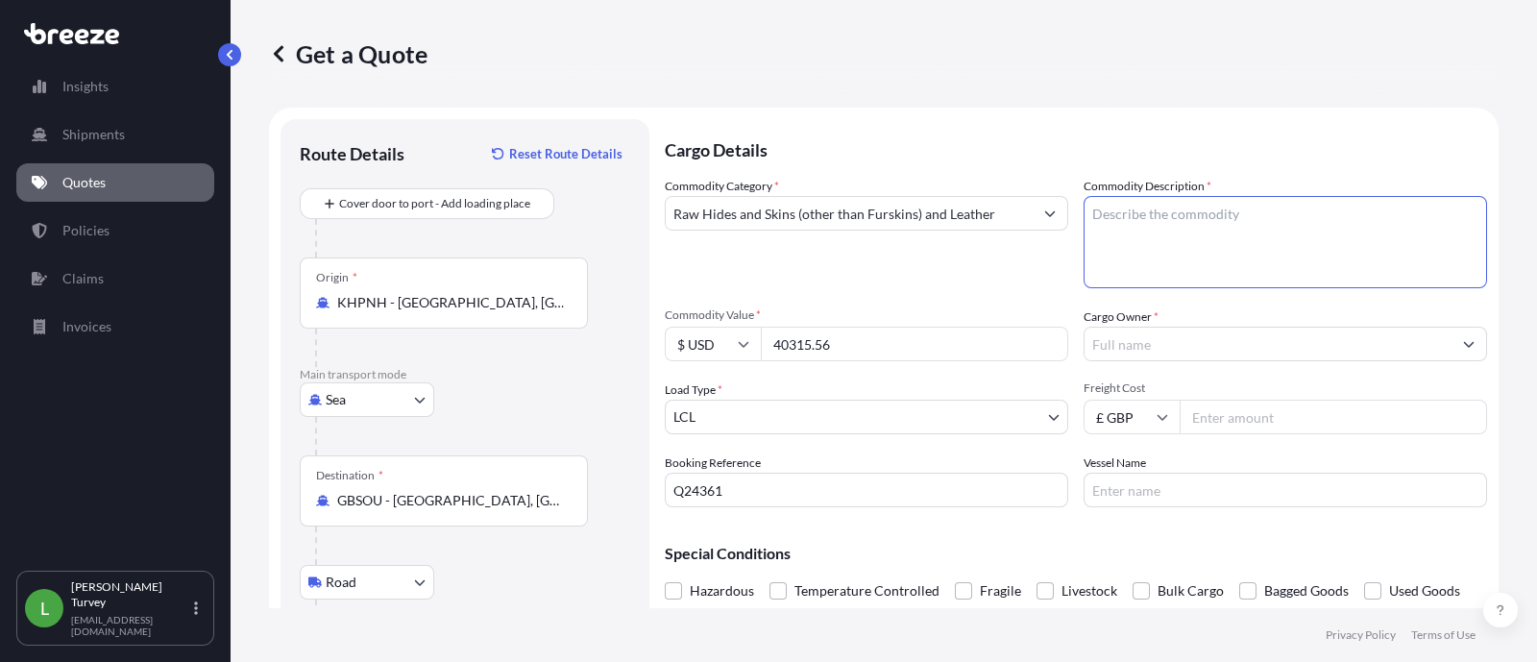
click at [1174, 212] on textarea "Commodity Description *" at bounding box center [1285, 242] width 403 height 92
click at [1225, 223] on textarea "Commodity Description *" at bounding box center [1285, 242] width 403 height 92
paste textarea "322187 Men's Stormtracker Sensor Windbloc Gloves – By weight: 60% Polyester, 40…"
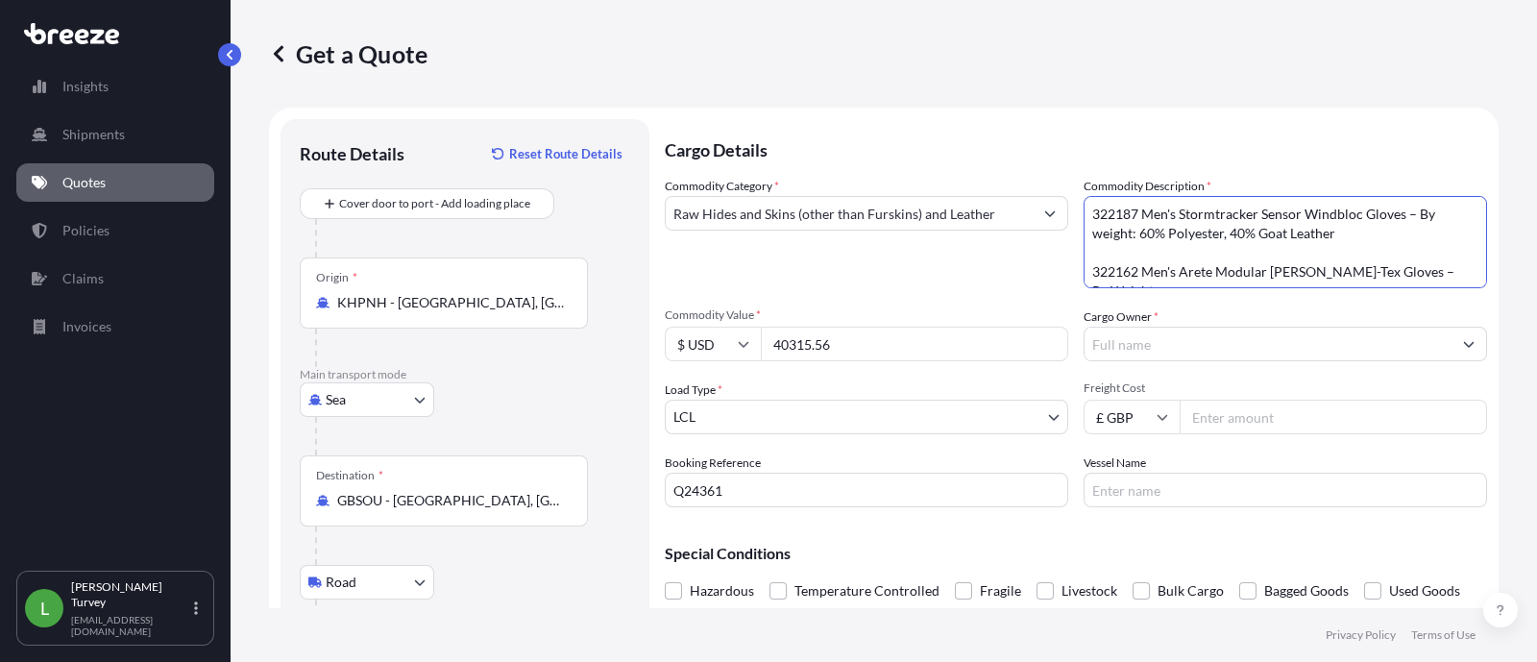
scroll to position [242, 0]
click at [1127, 264] on textarea "322187 Men's Stormtracker Sensor Windbloc Gloves – By weight: 60% Polyester, 40…" at bounding box center [1285, 242] width 403 height 92
click at [1125, 249] on textarea "322187 Men's Stormtracker Sensor Windbloc Gloves – By weight: 60% Polyester, 40…" at bounding box center [1285, 242] width 403 height 92
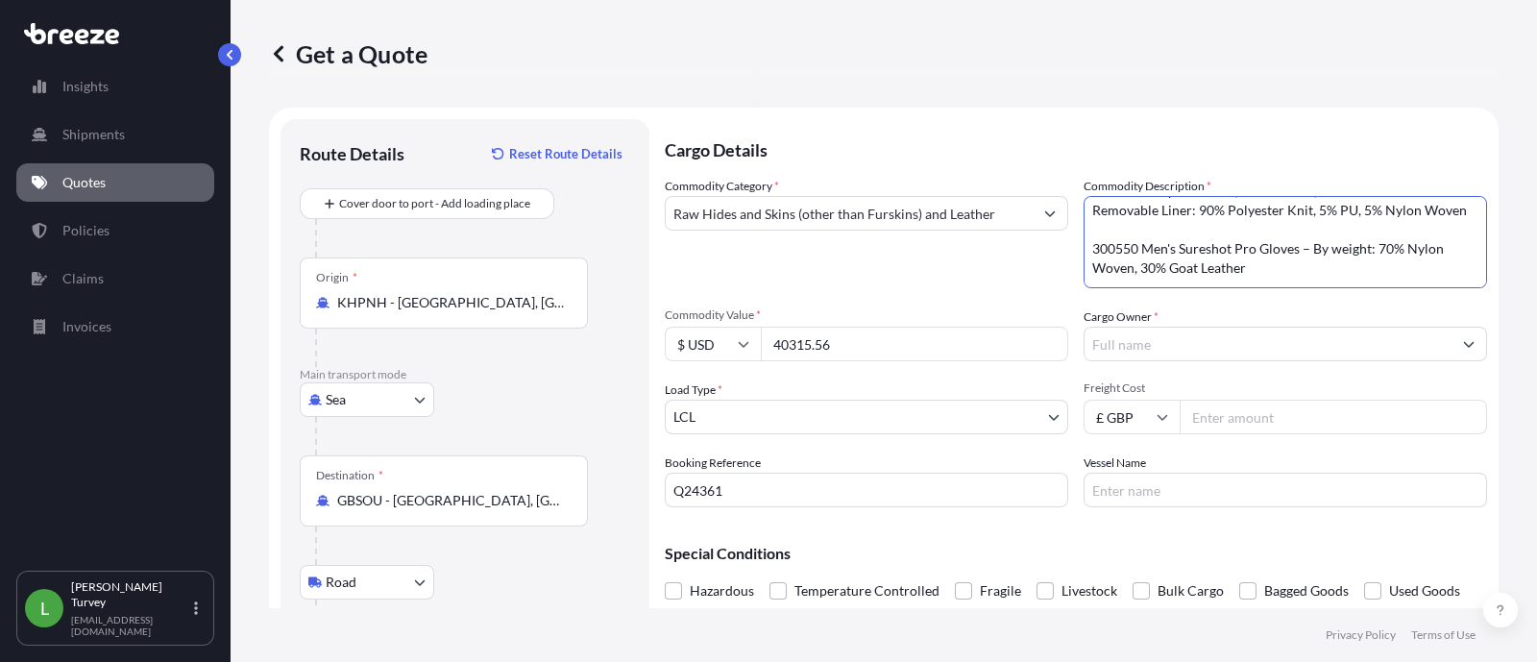
scroll to position [0, 0]
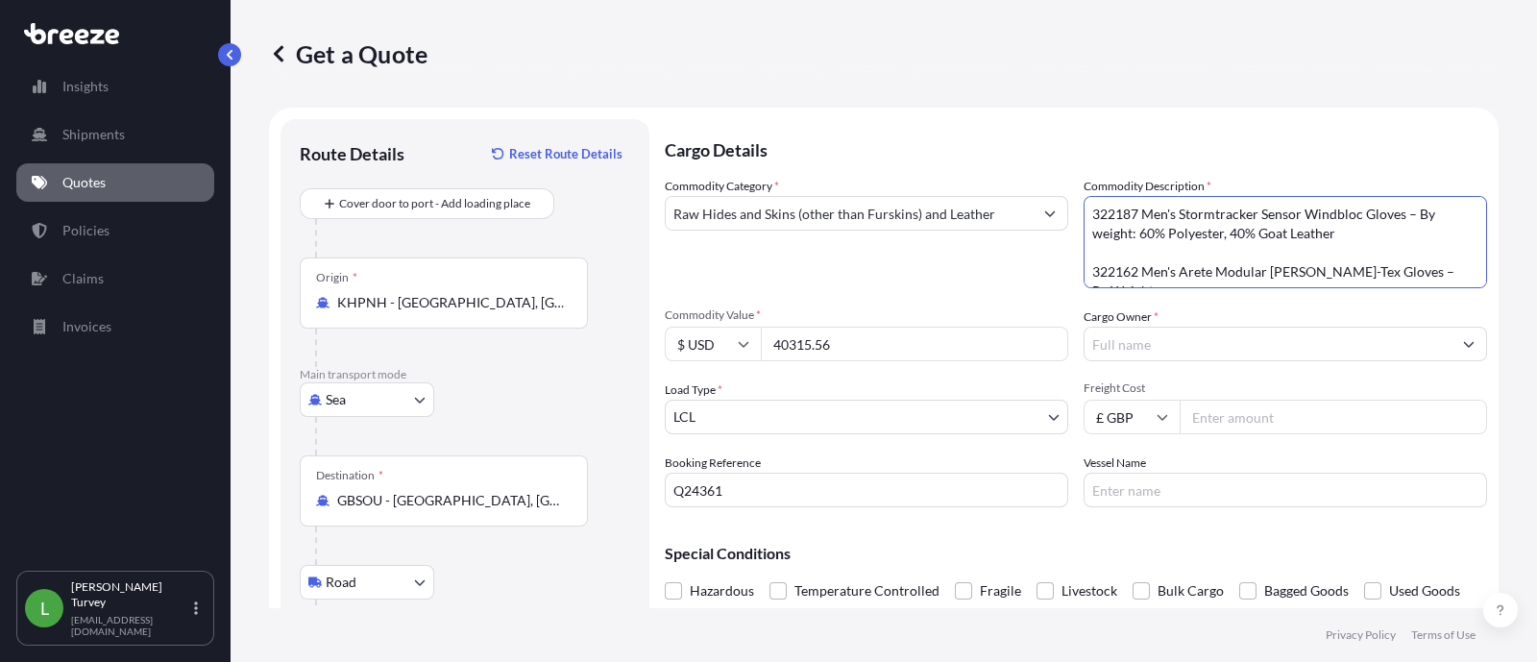
click at [1124, 255] on textarea "322187 Men's Stormtracker Sensor Windbloc Gloves – By weight: 60% Polyester, 40…" at bounding box center [1285, 242] width 403 height 92
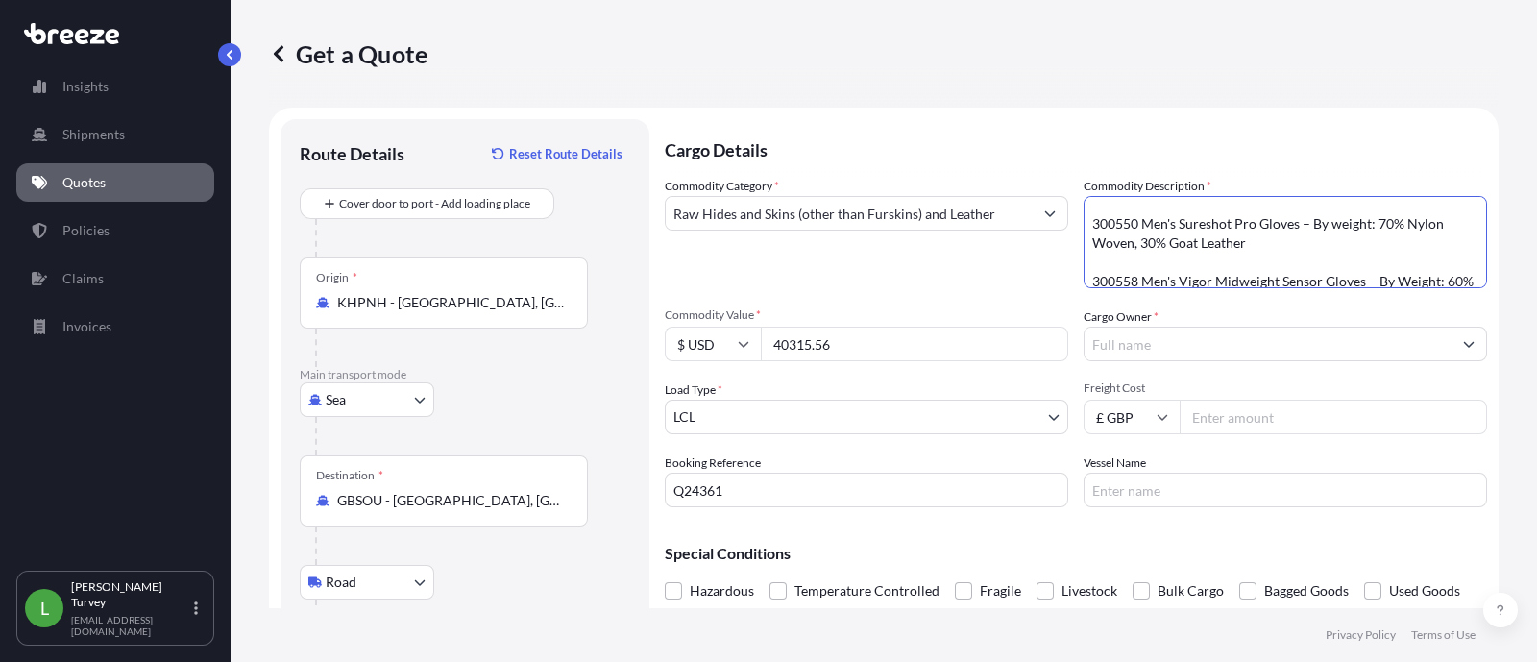
scroll to position [159, 0]
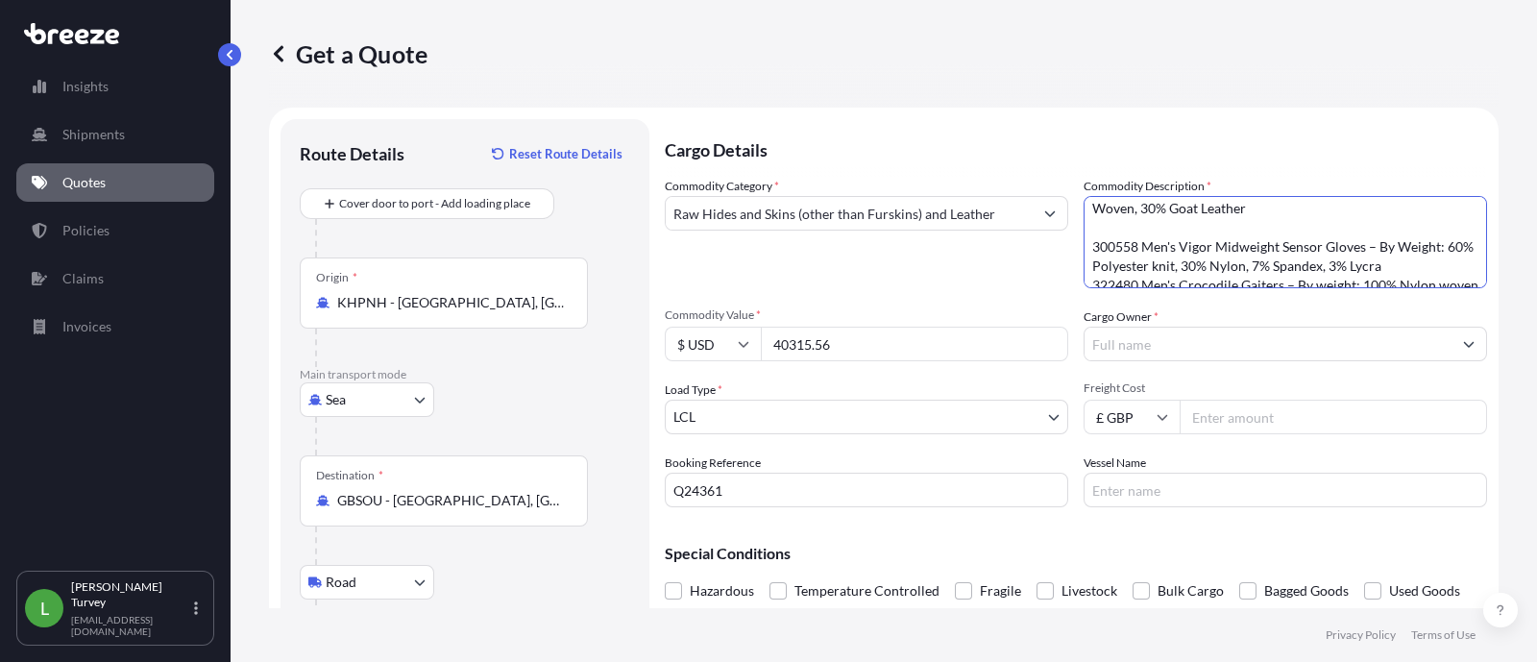
click at [1124, 256] on textarea "322187 Men's Stormtracker Sensor Windbloc Gloves – By weight: 60% Polyester, 40…" at bounding box center [1285, 242] width 403 height 92
click at [1155, 231] on textarea "322187 Men's Stormtracker Sensor Windbloc Gloves – By weight: 60% Polyester, 40…" at bounding box center [1285, 242] width 403 height 92
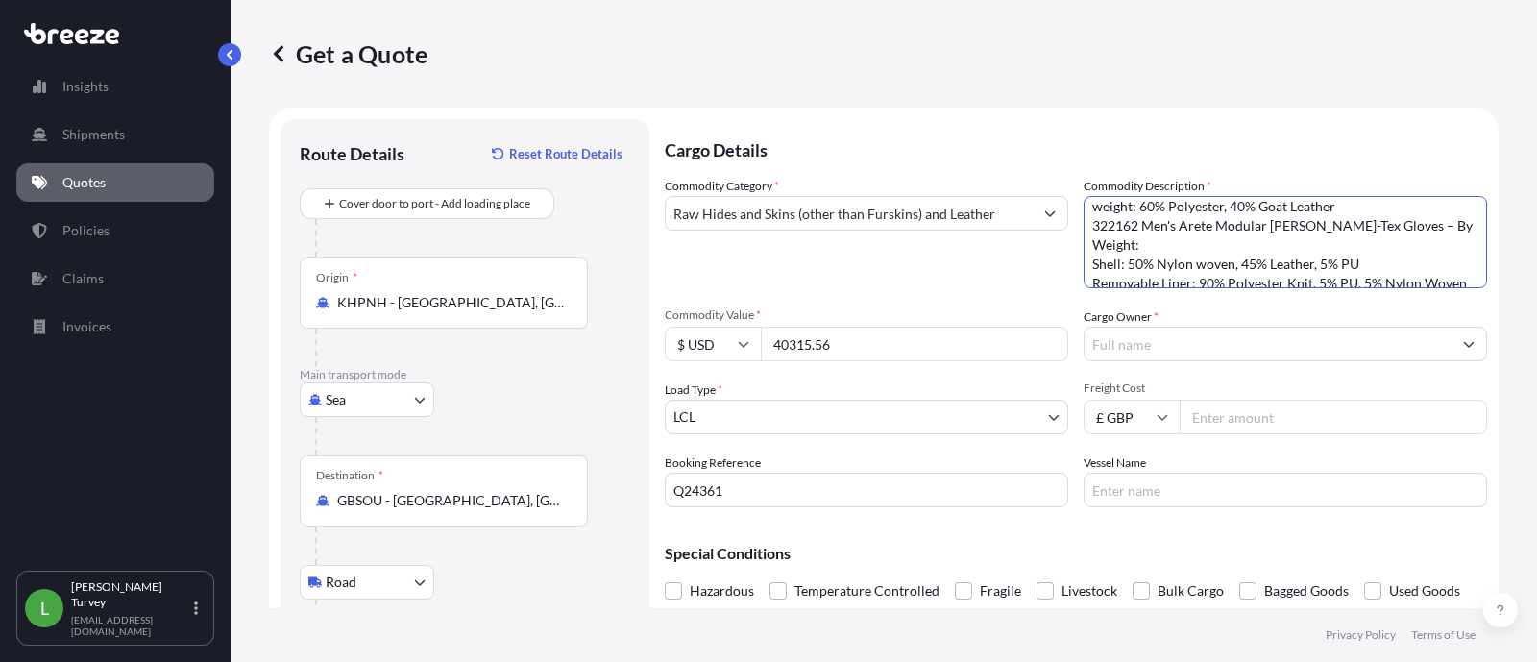
scroll to position [8, 0]
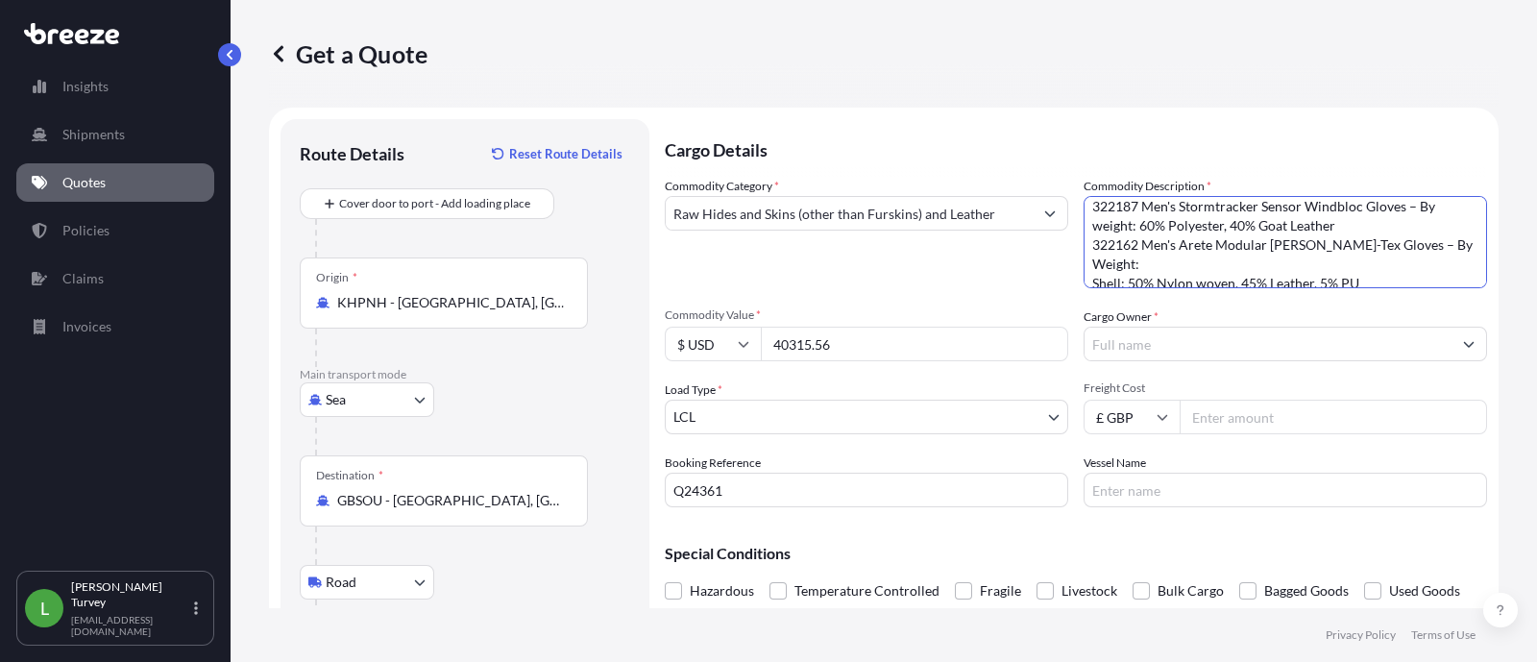
type textarea "322187 Men's Stormtracker Sensor Windbloc Gloves – By weight: 60% Polyester, 40…"
click at [1156, 324] on div "Cargo Owner *" at bounding box center [1285, 334] width 403 height 54
click at [1178, 321] on div "Cargo Owner *" at bounding box center [1285, 334] width 403 height 54
click at [1162, 362] on div "Commodity Category * Raw Hides and Skins (other than Furskins) and Leather Comm…" at bounding box center [1076, 342] width 822 height 330
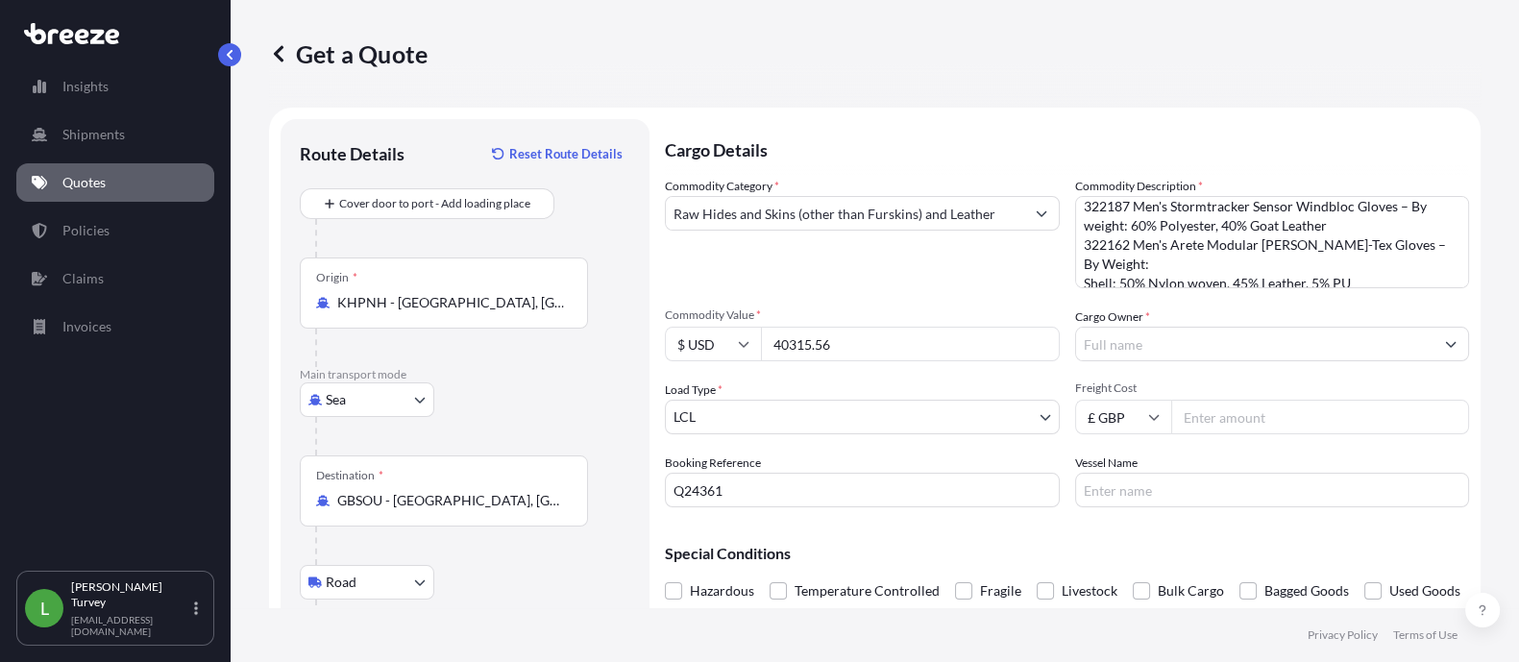
click at [1177, 340] on input "Cargo Owner *" at bounding box center [1255, 344] width 358 height 35
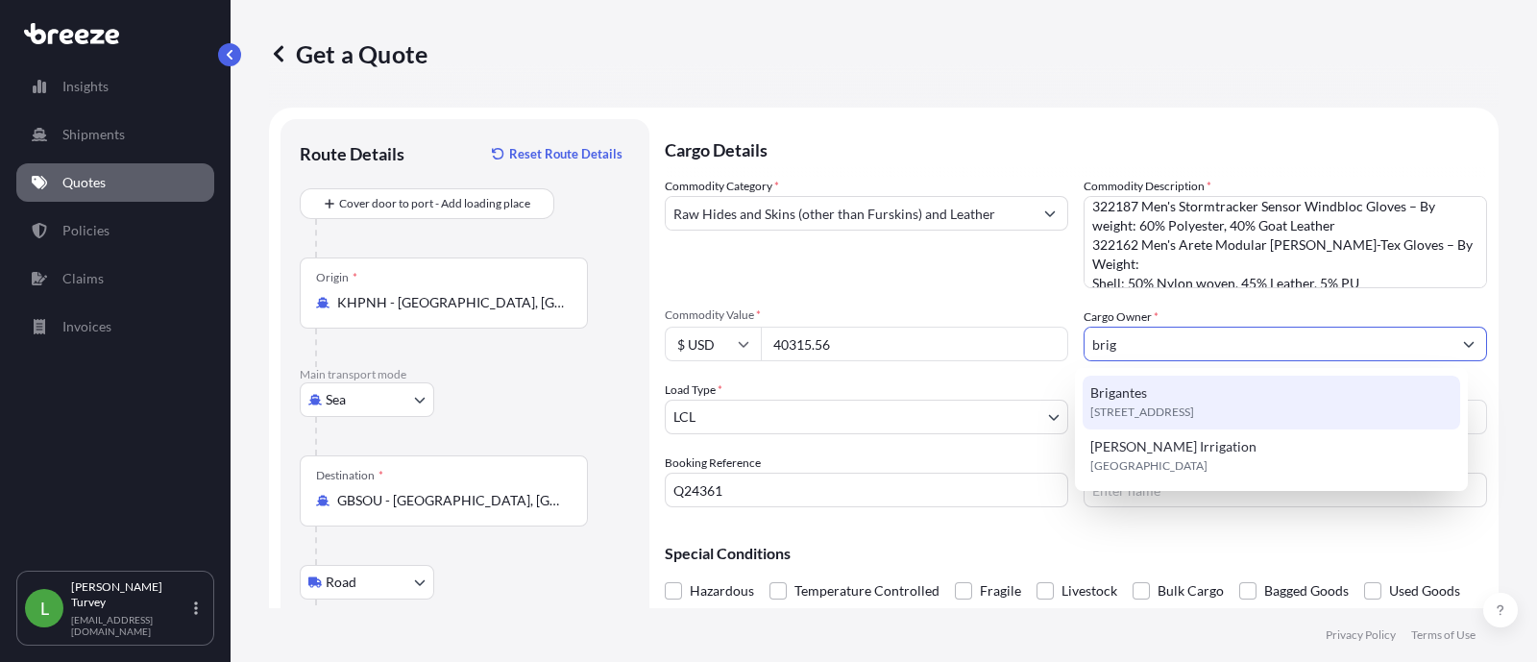
click at [1194, 402] on span "[STREET_ADDRESS]" at bounding box center [1142, 411] width 104 height 19
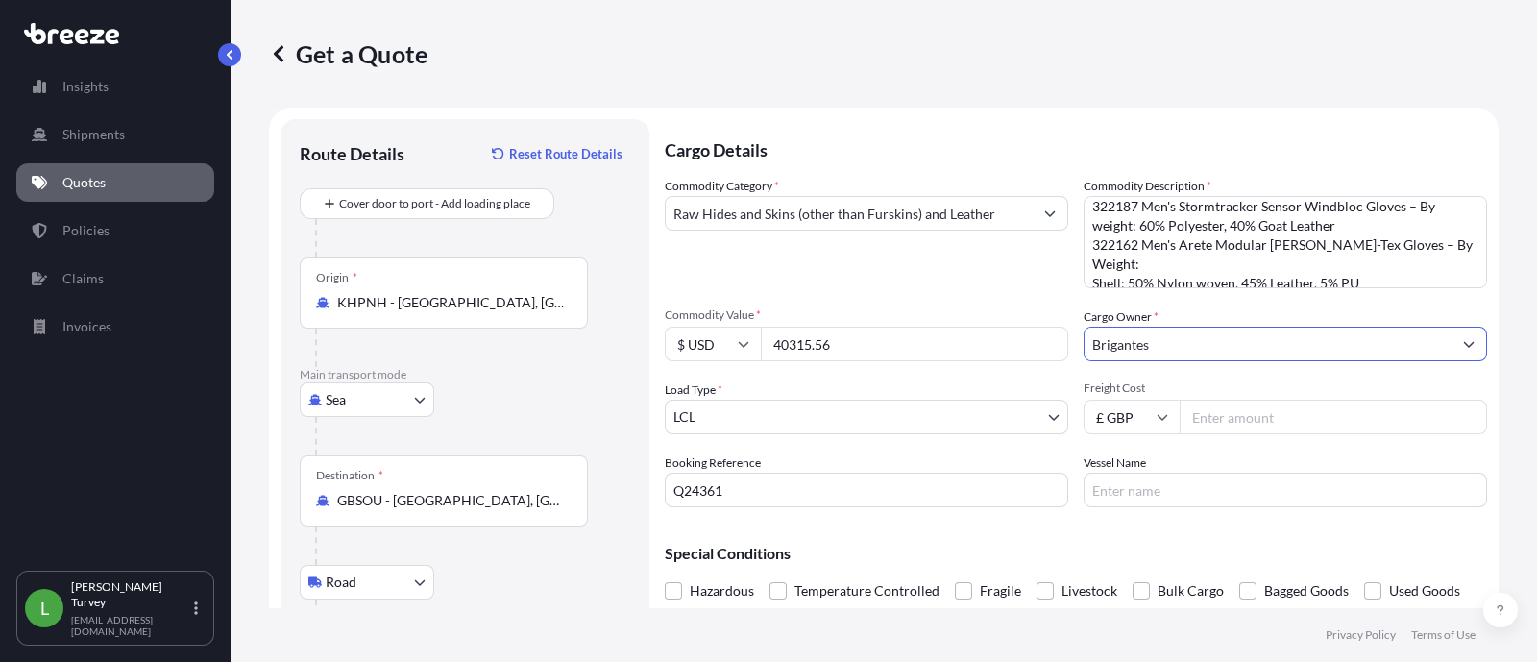
type input "Brigantes"
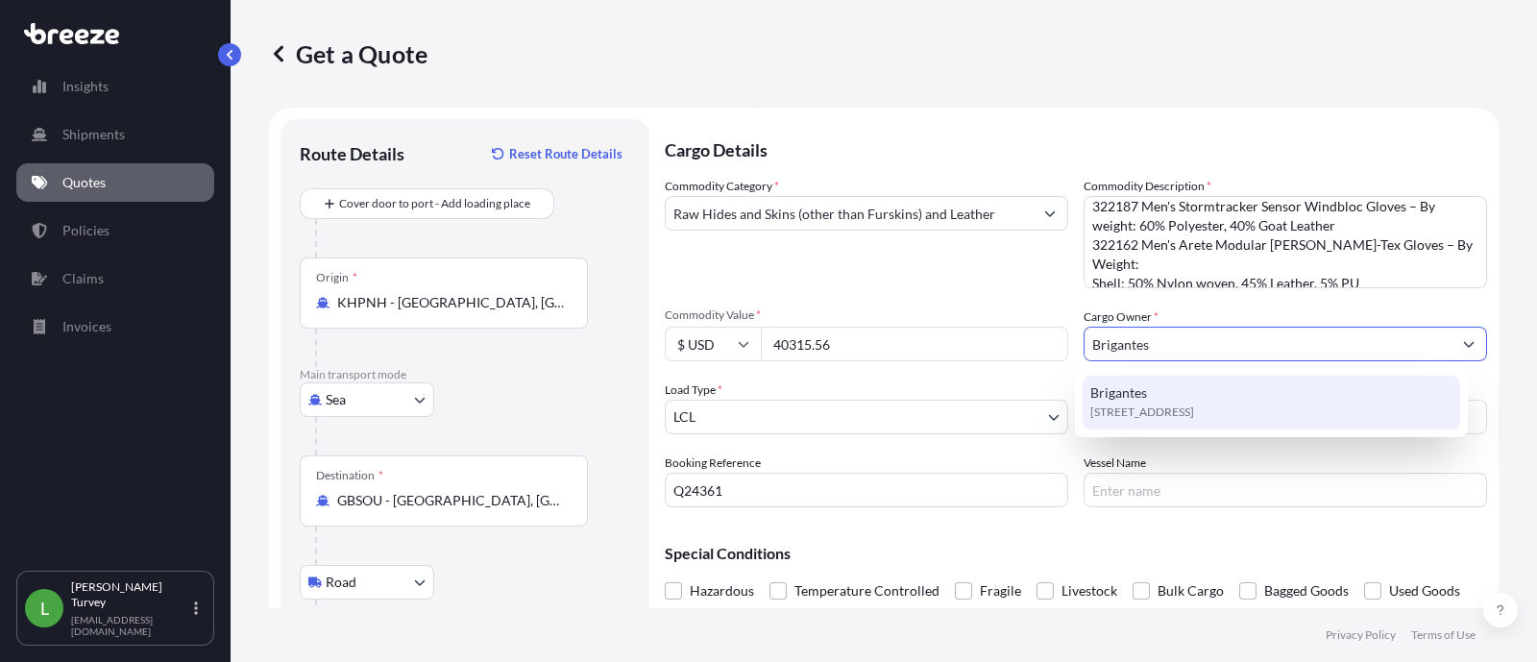
click at [1162, 406] on span "[STREET_ADDRESS]" at bounding box center [1142, 411] width 104 height 19
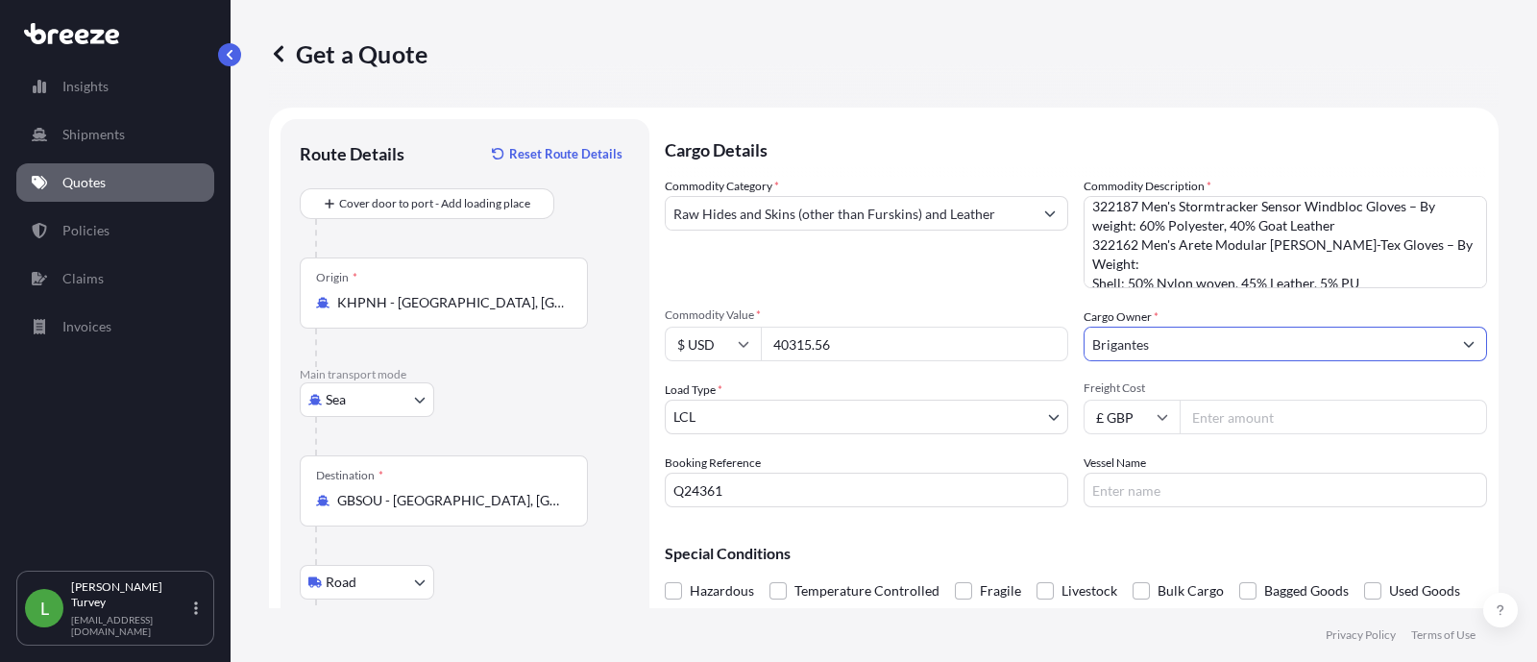
click at [1206, 423] on input "Freight Cost" at bounding box center [1333, 417] width 307 height 35
type input "665"
click at [965, 294] on div "Commodity Category * Raw Hides and Skins (other than Furskins) and Leather Comm…" at bounding box center [1076, 342] width 822 height 330
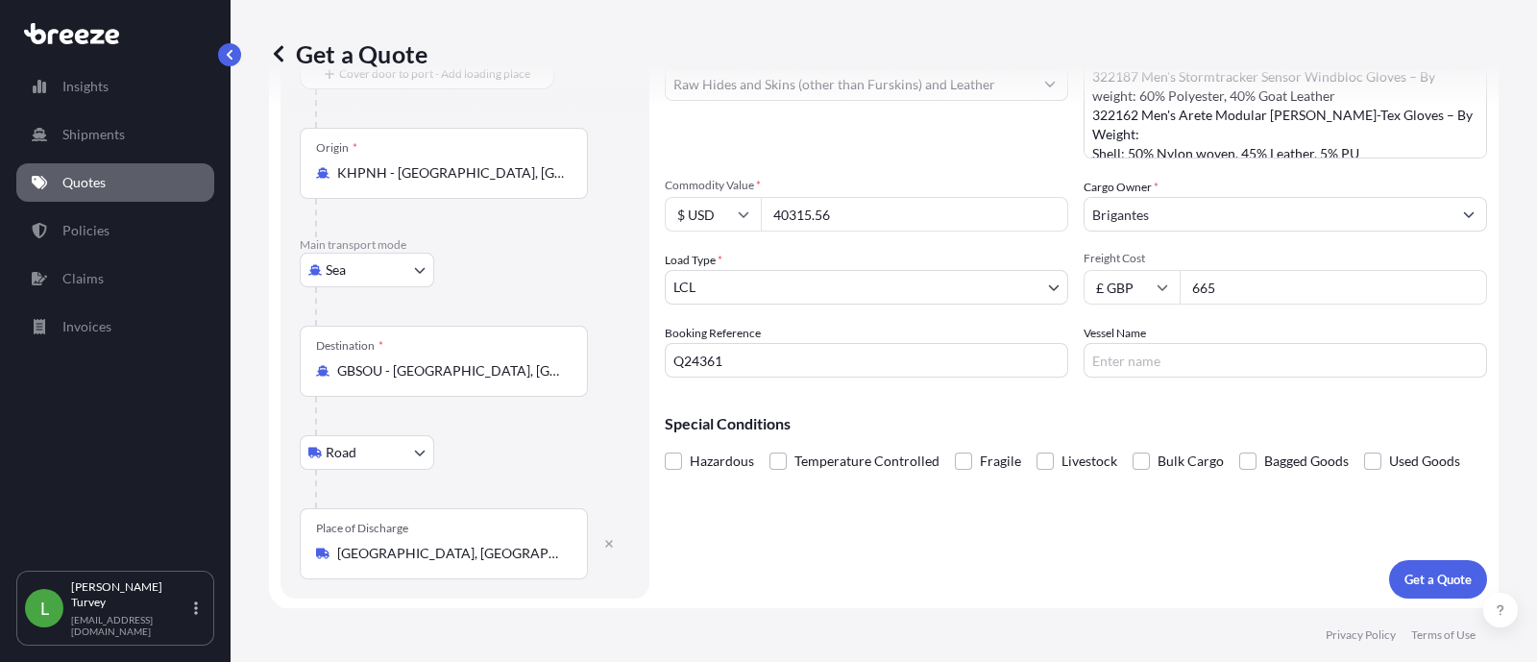
scroll to position [130, 0]
click at [1177, 375] on input "Vessel Name" at bounding box center [1285, 360] width 403 height 35
click at [1404, 570] on p "Get a Quote" at bounding box center [1437, 579] width 67 height 19
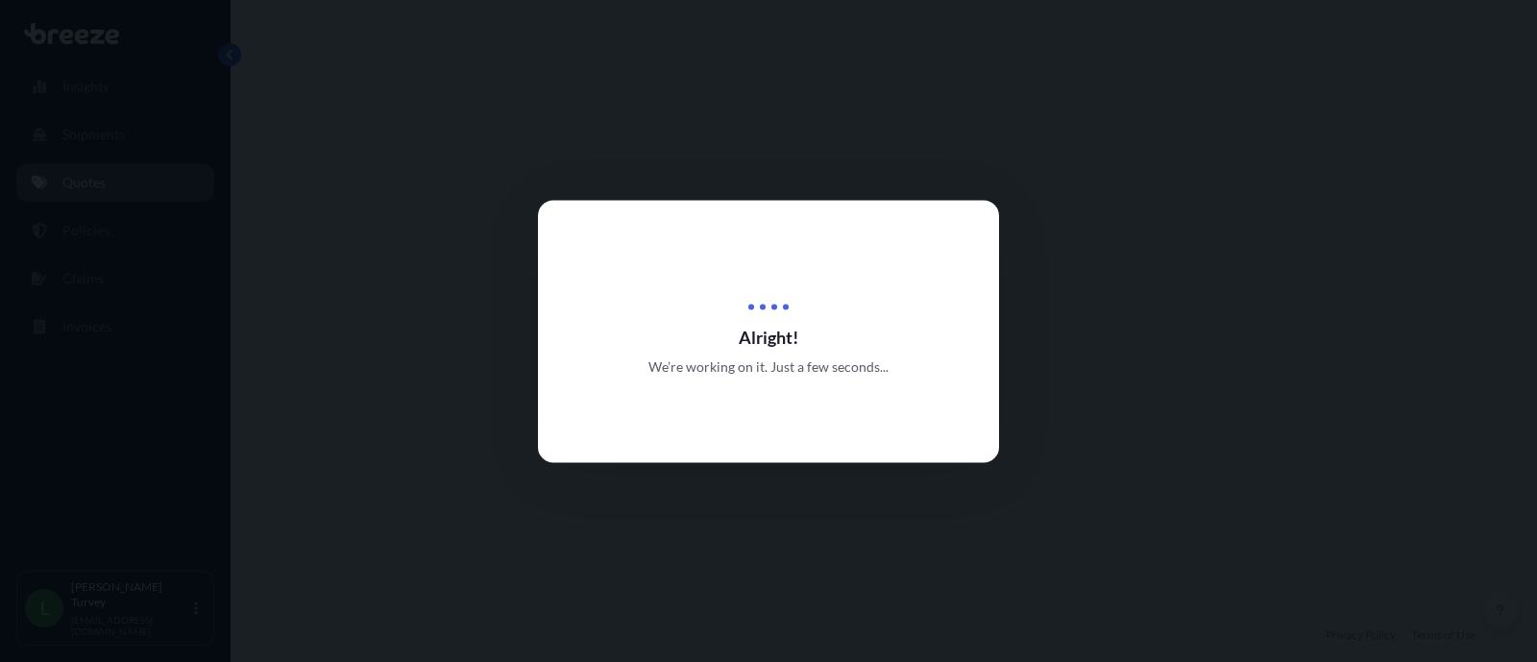
select select "Sea"
select select "Road"
select select "1"
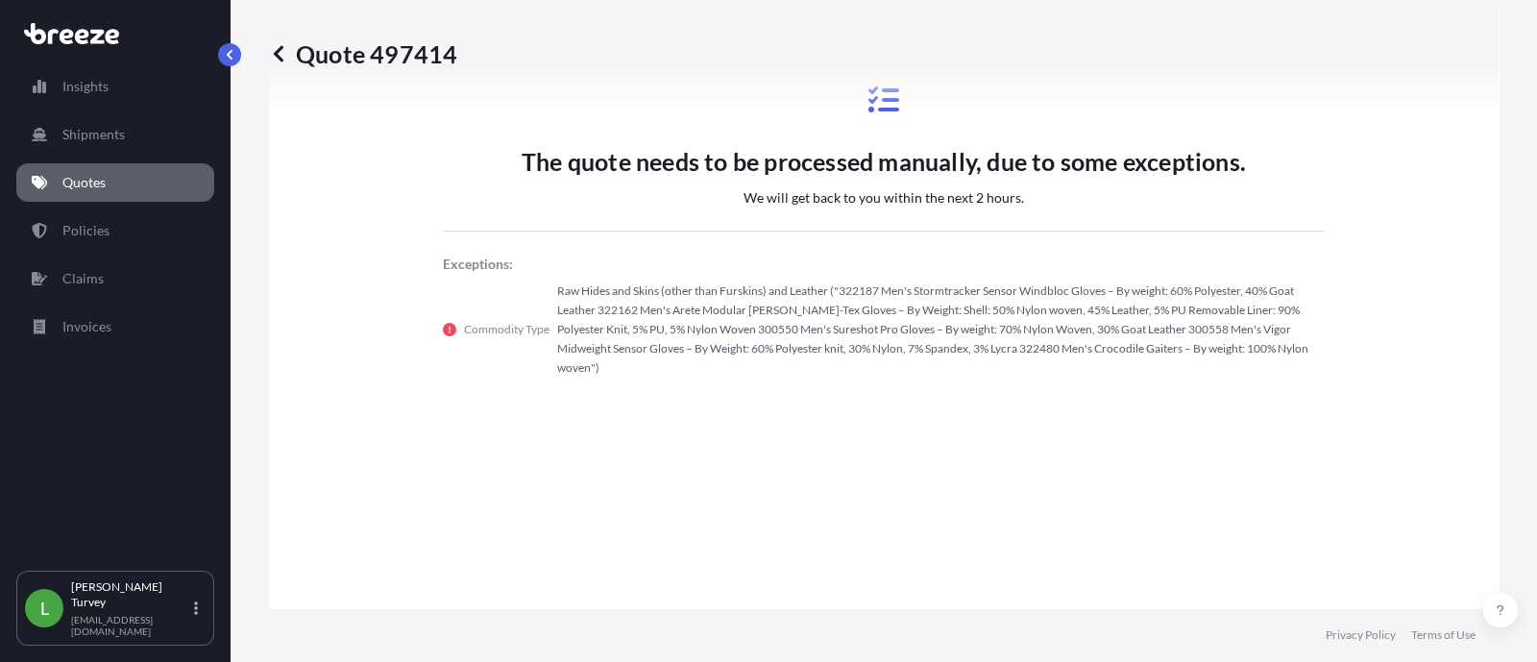
scroll to position [967, 0]
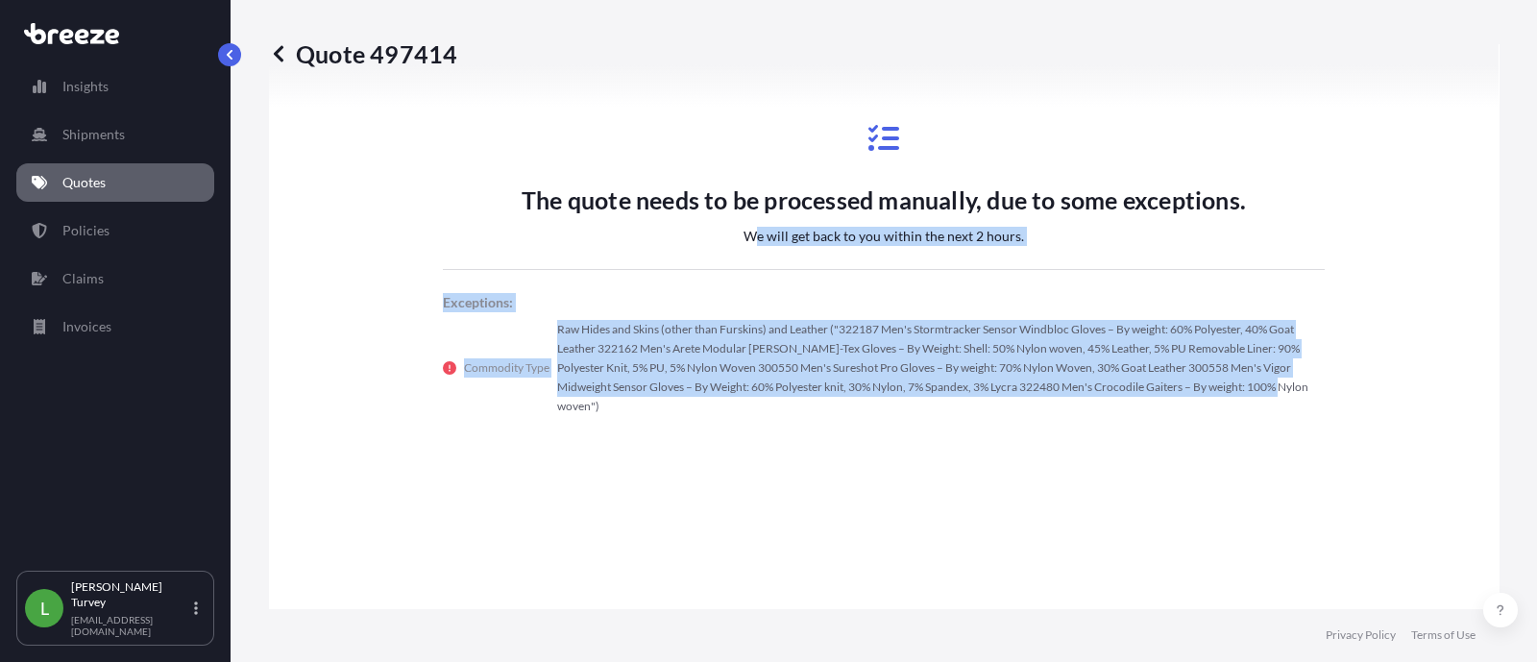
drag, startPoint x: 1282, startPoint y: 405, endPoint x: 744, endPoint y: 253, distance: 559.2
click at [744, 253] on div "The quote needs to be processed manually, due to some exceptions. We will get b…" at bounding box center [884, 269] width 1176 height 293
